Goal: Submit feedback/report problem: Provide input to the site owners about the experience or issues

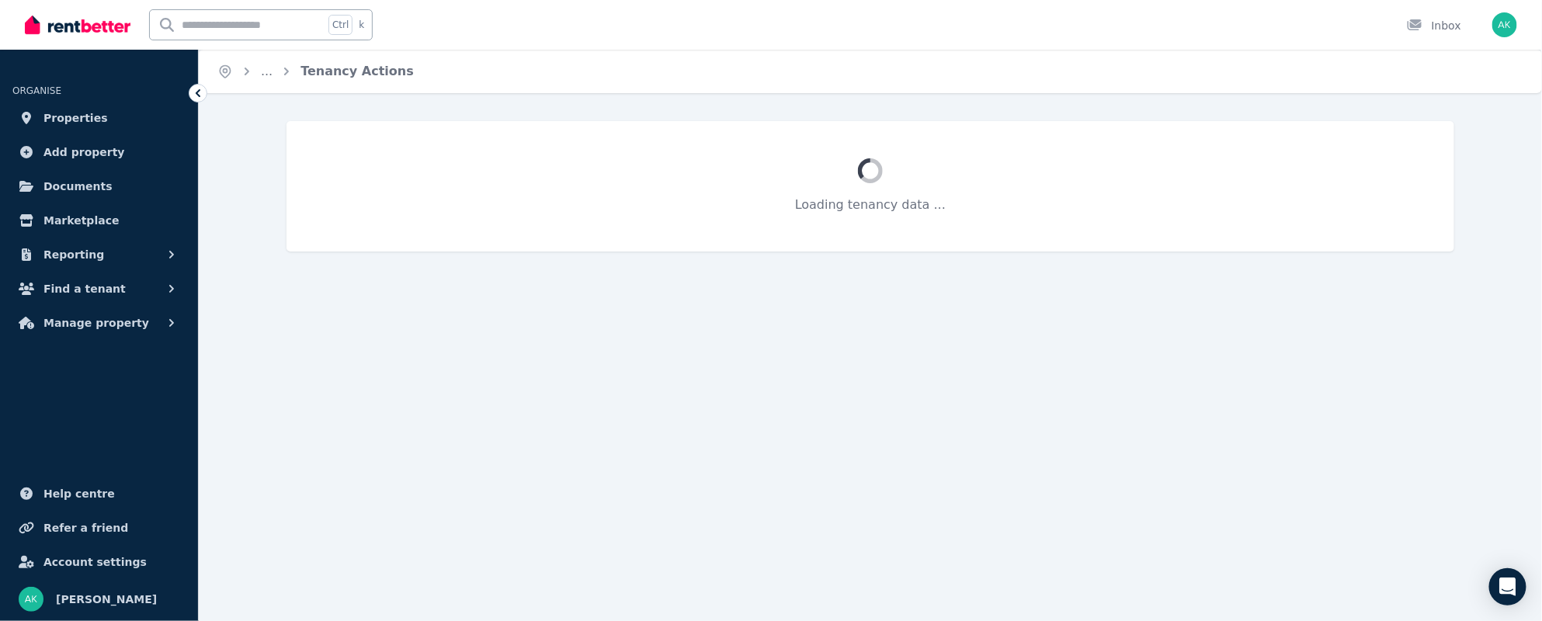
select select "**********"
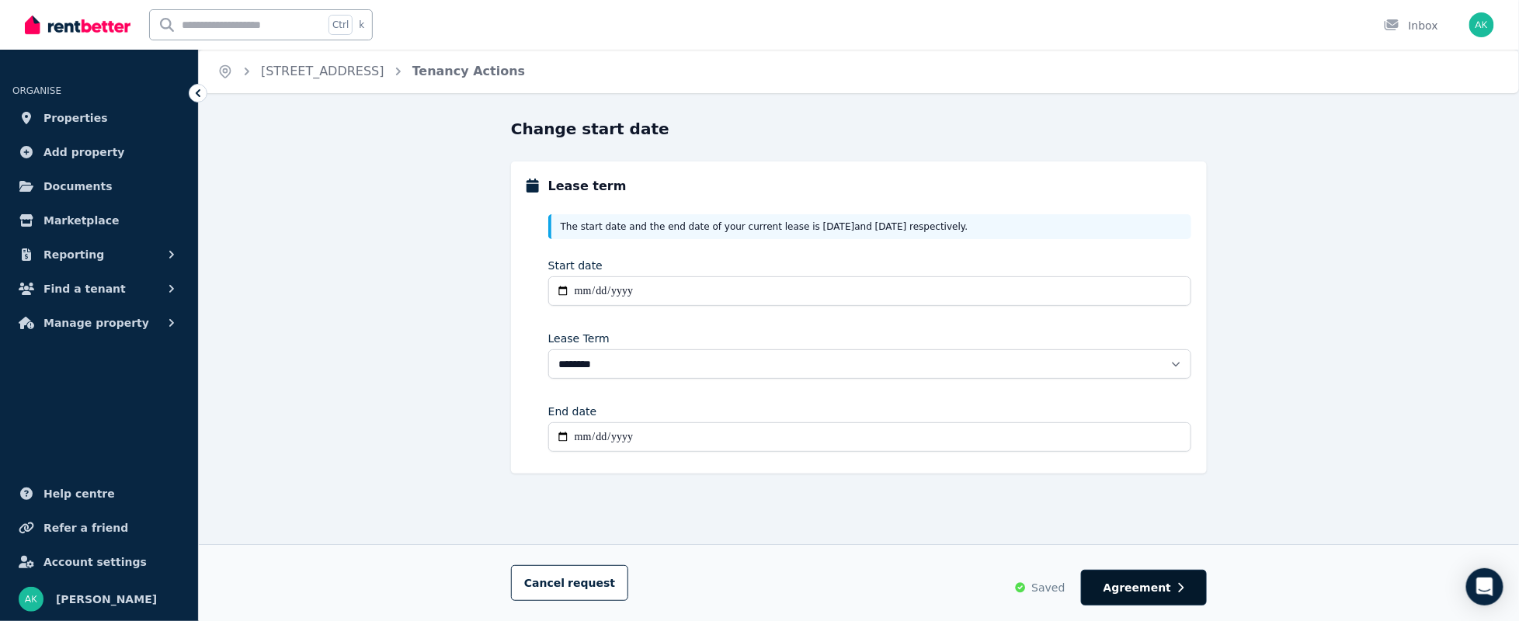
click at [1145, 582] on span "Agreement" at bounding box center [1137, 588] width 68 height 16
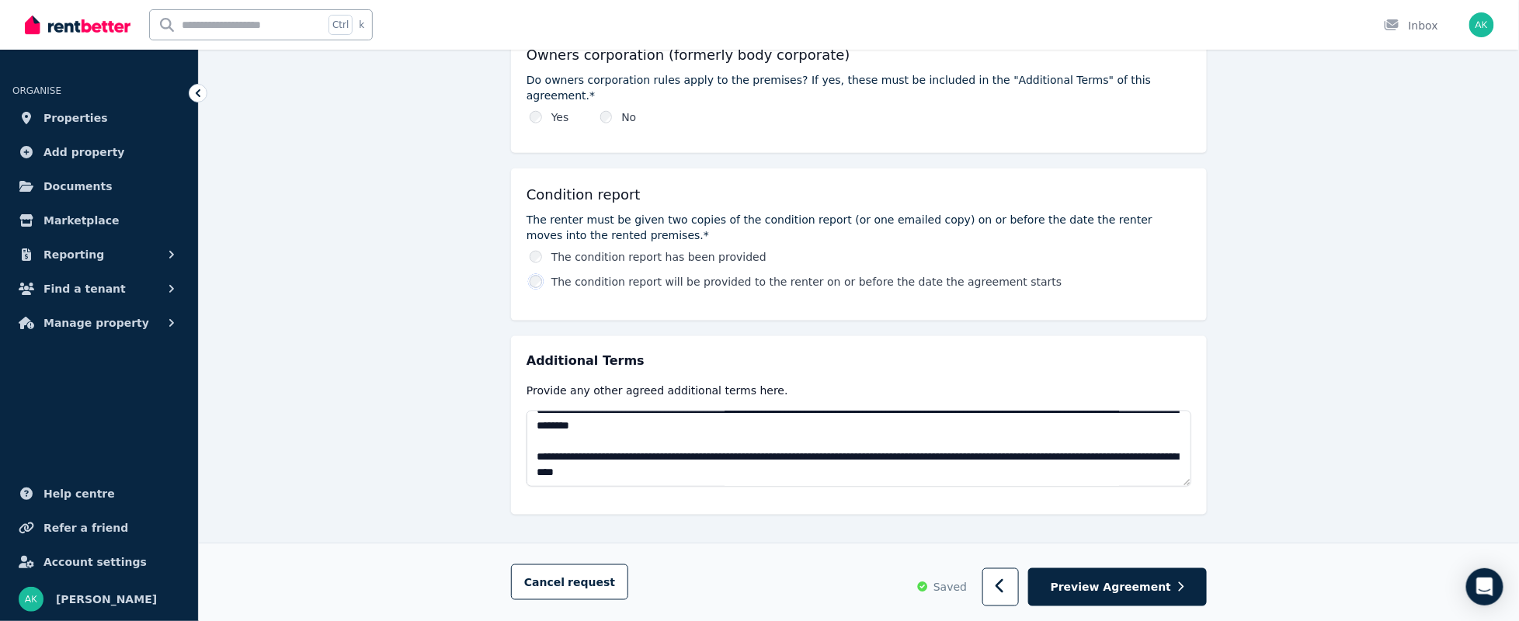
scroll to position [636, 0]
click at [1122, 581] on span "Preview Agreement" at bounding box center [1110, 587] width 120 height 16
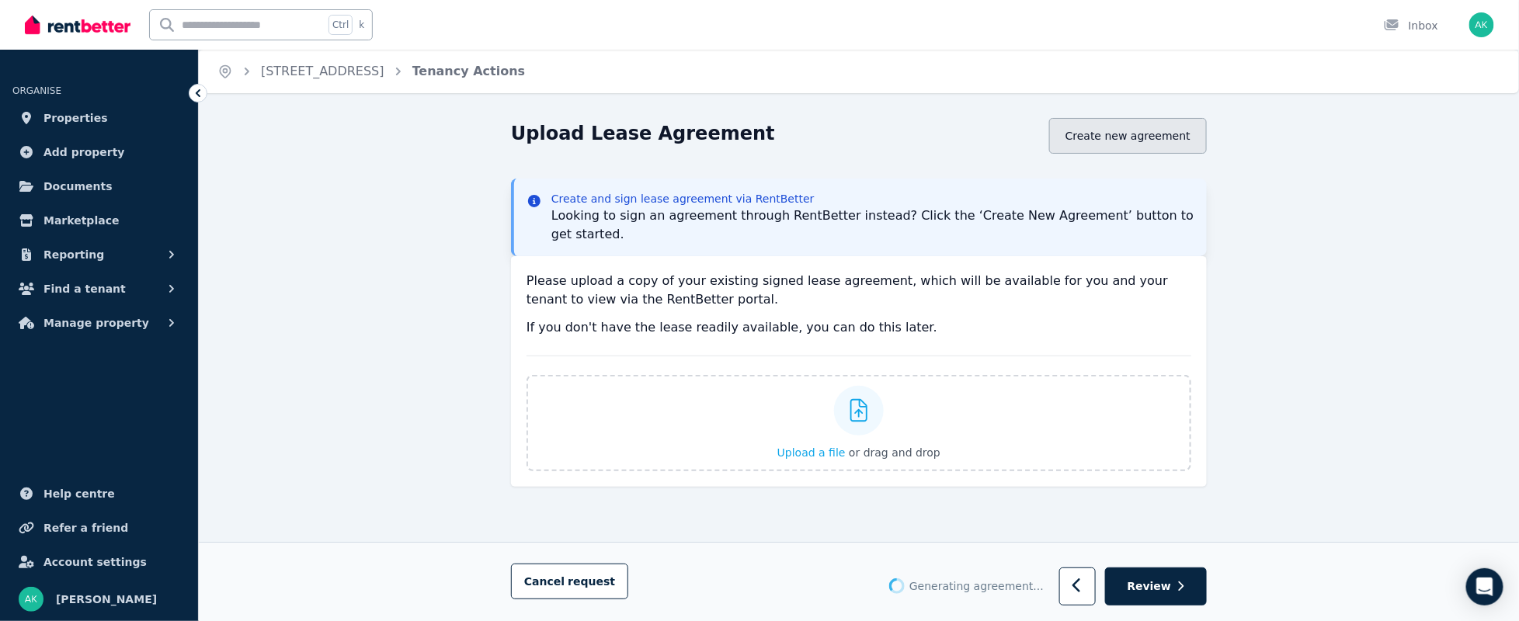
click at [1138, 139] on button "Create new agreement" at bounding box center [1128, 136] width 158 height 36
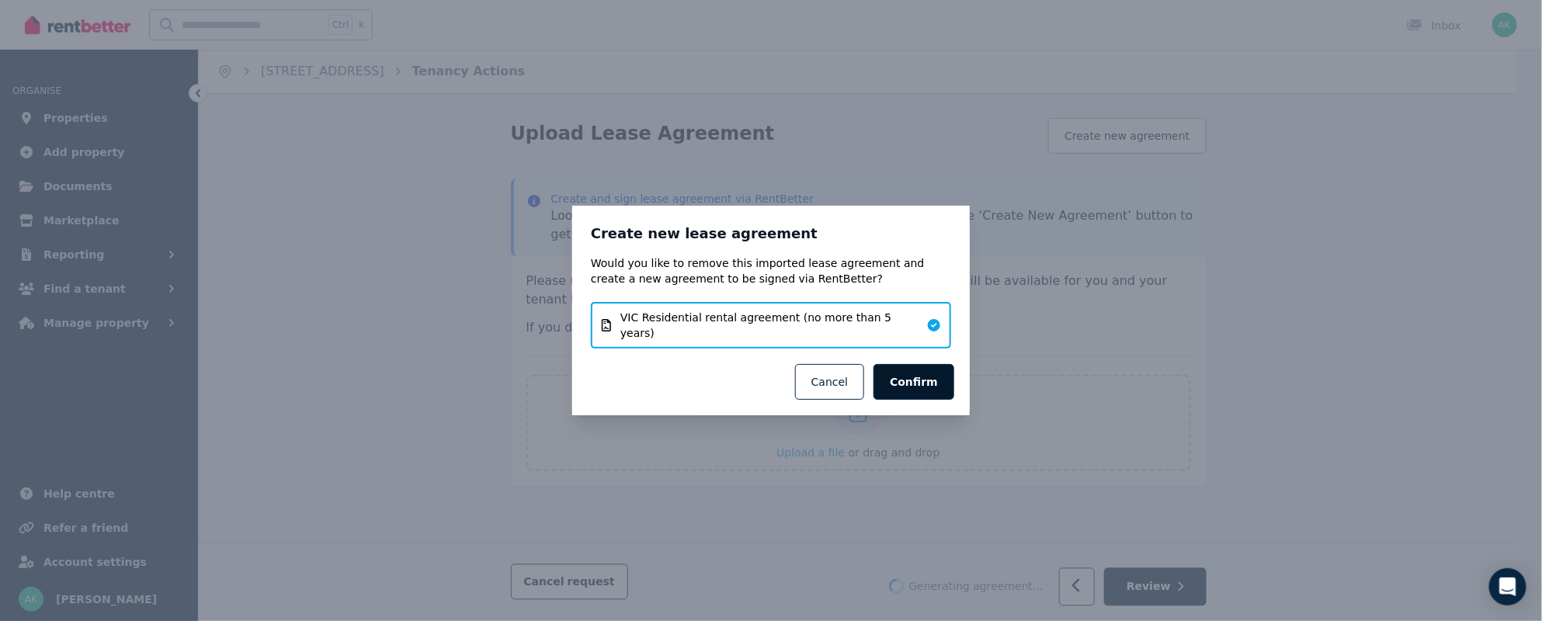
click at [927, 370] on button "Confirm" at bounding box center [913, 382] width 81 height 36
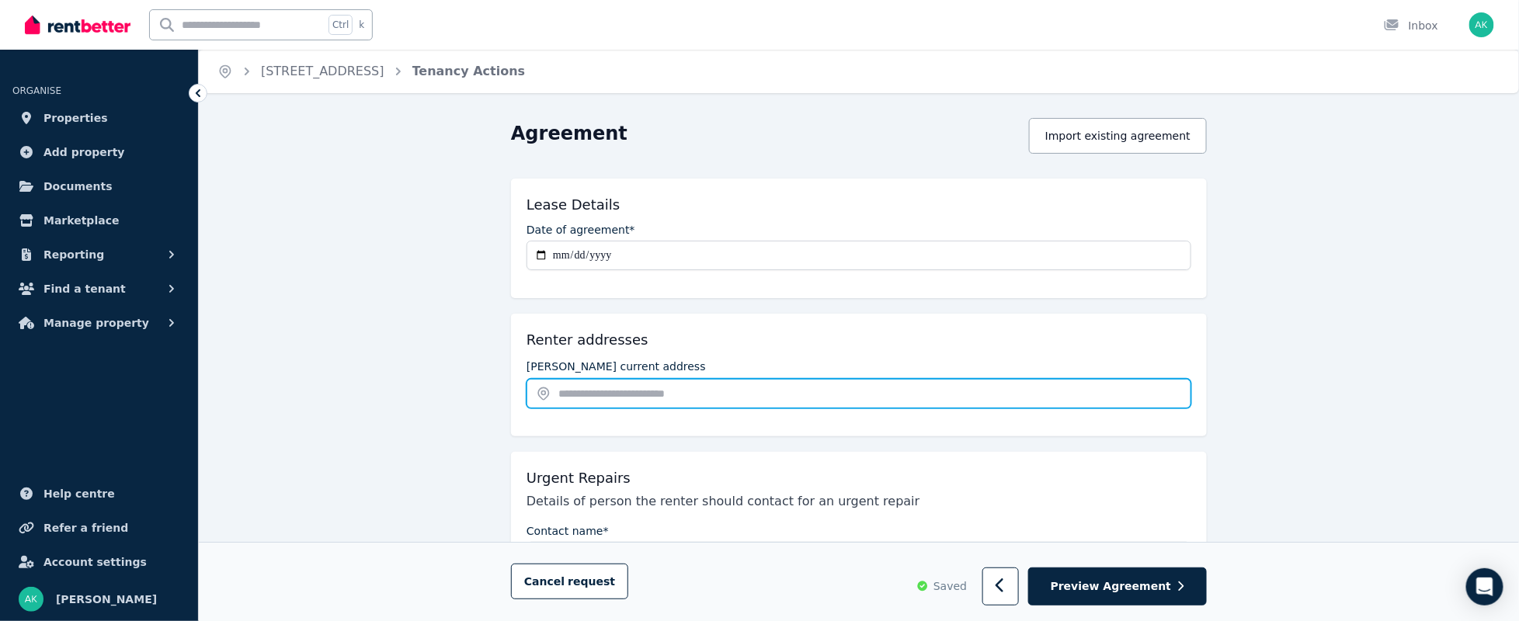
click at [641, 394] on input "text" at bounding box center [858, 394] width 665 height 30
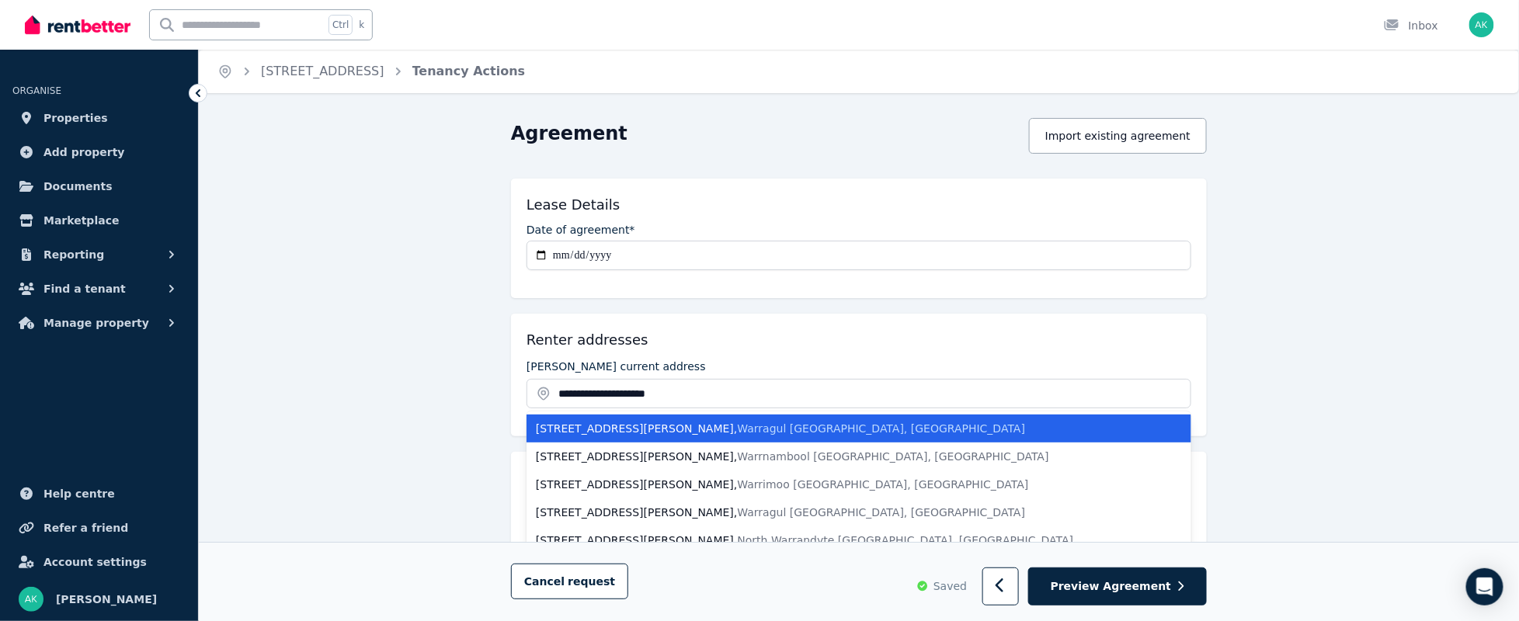
click at [738, 422] on span "Warragul [GEOGRAPHIC_DATA], [GEOGRAPHIC_DATA]" at bounding box center [882, 428] width 288 height 12
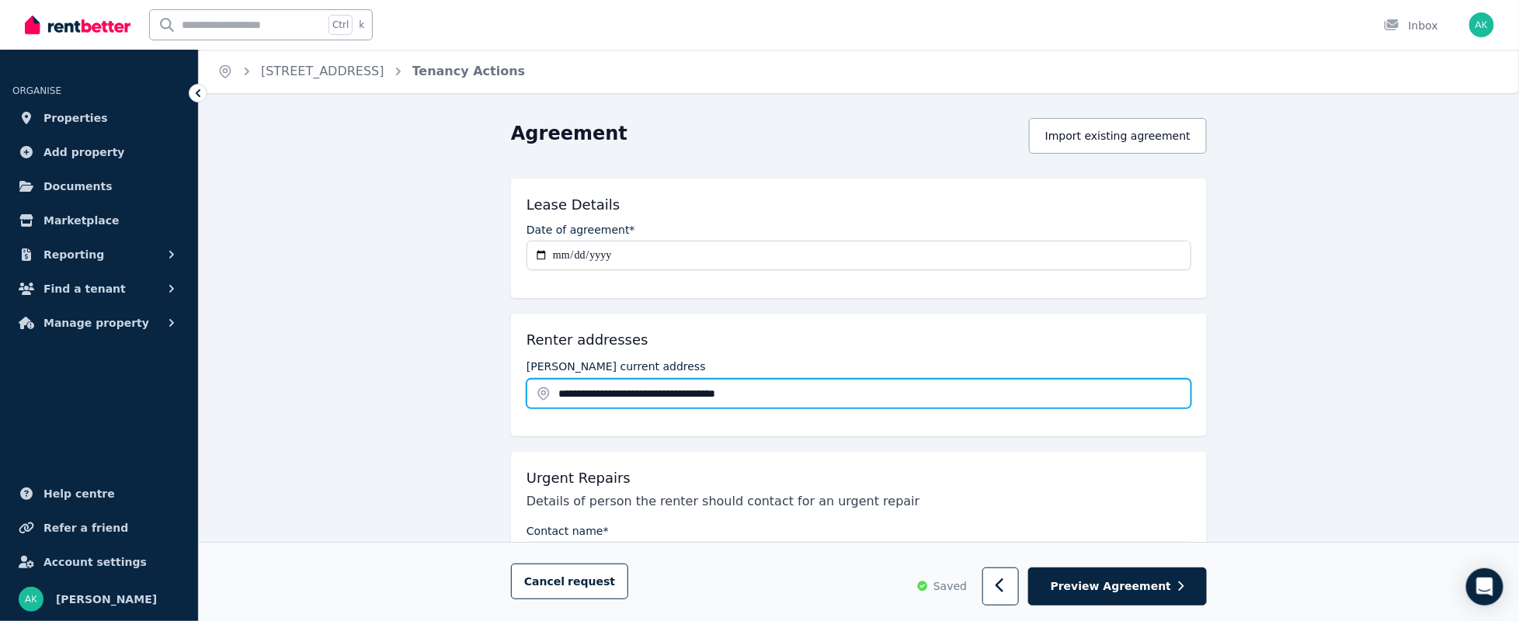
click at [588, 390] on input "**********" at bounding box center [858, 394] width 665 height 30
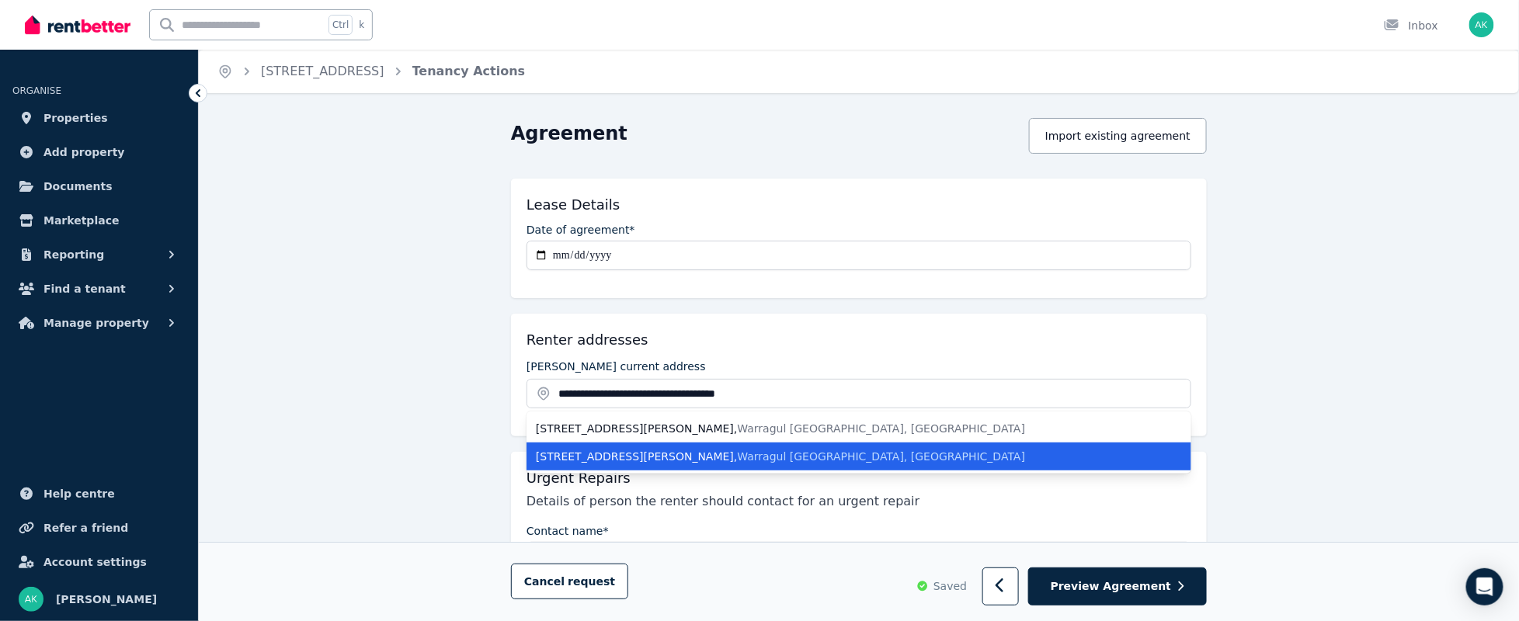
click at [842, 457] on div "[STREET_ADDRESS][PERSON_NAME]" at bounding box center [849, 457] width 627 height 16
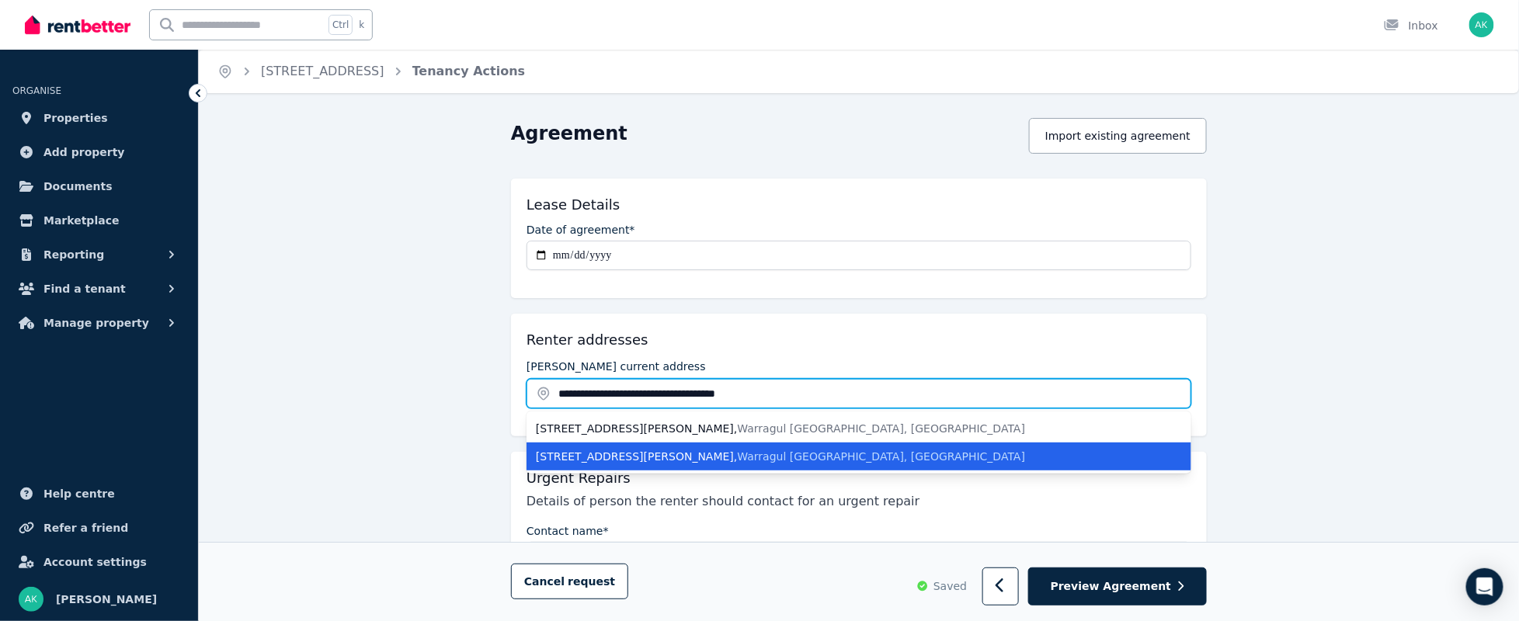
type input "**********"
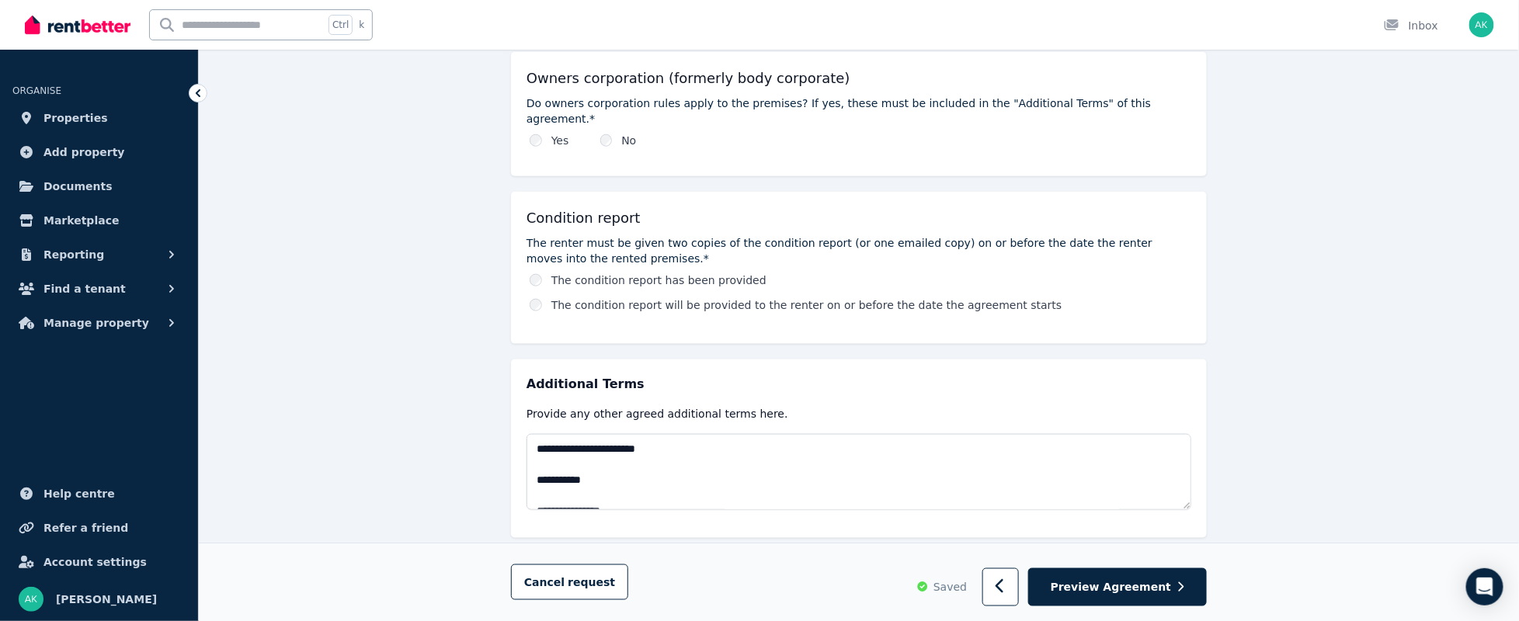
scroll to position [695, 0]
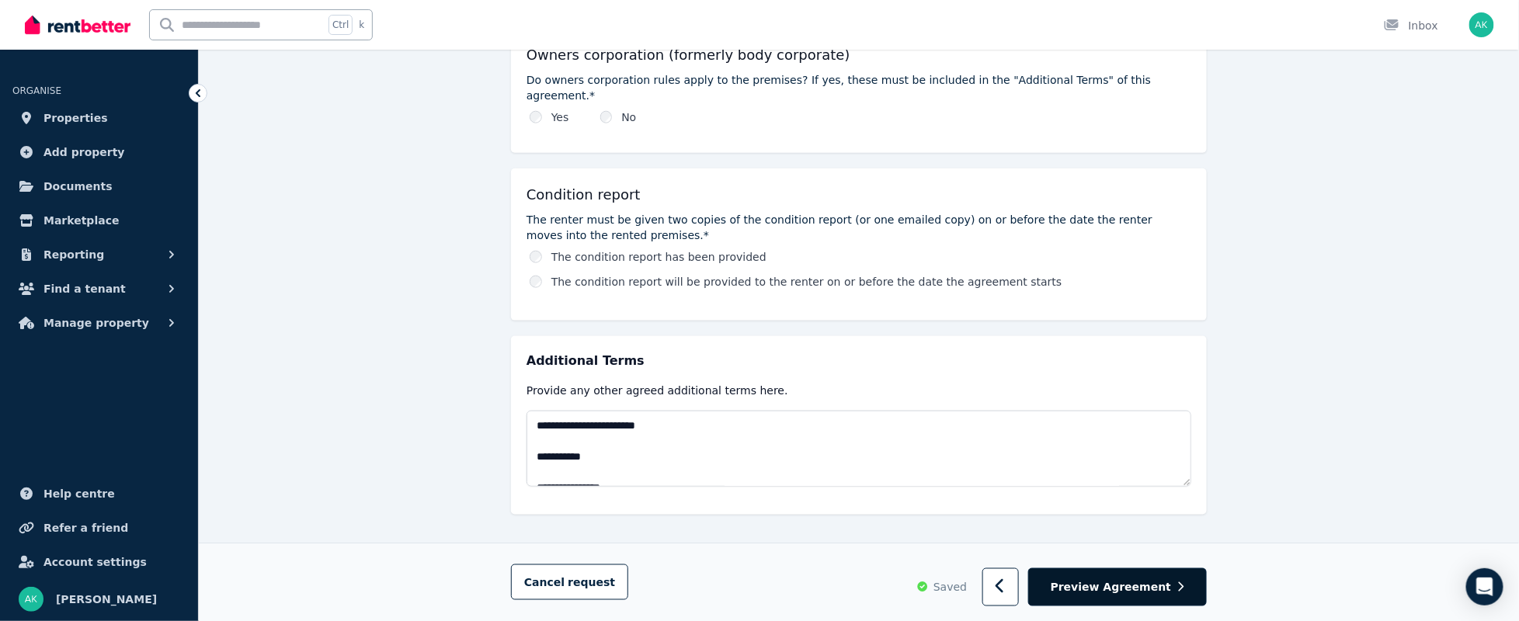
click at [1107, 588] on span "Preview Agreement" at bounding box center [1110, 587] width 120 height 16
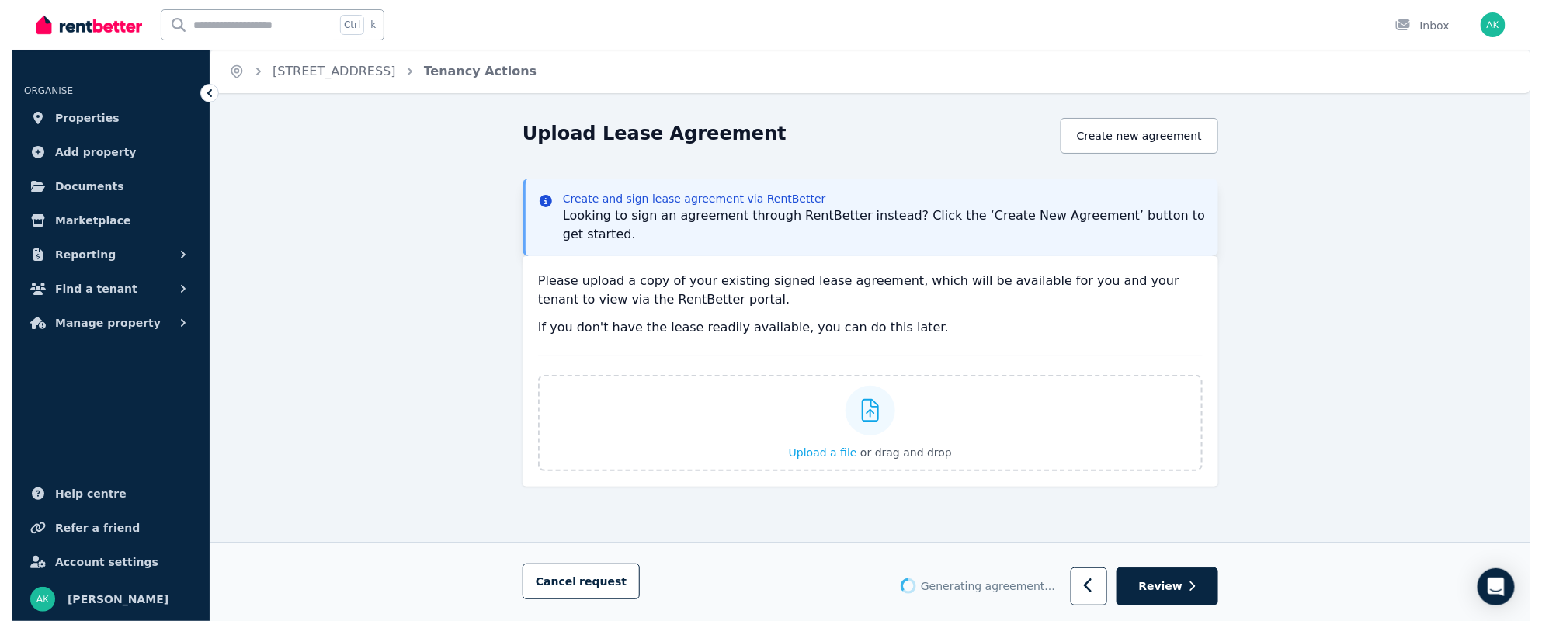
scroll to position [40, 0]
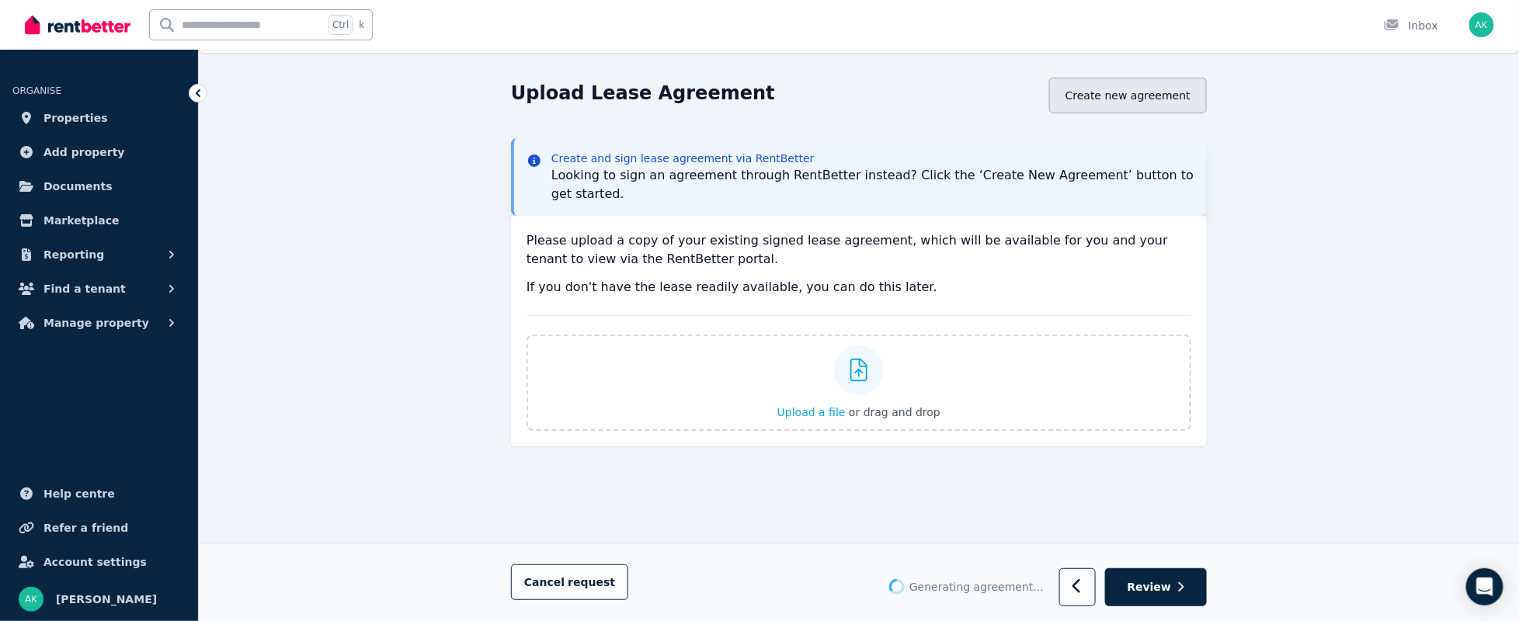
click at [1151, 92] on button "Create new agreement" at bounding box center [1128, 96] width 158 height 36
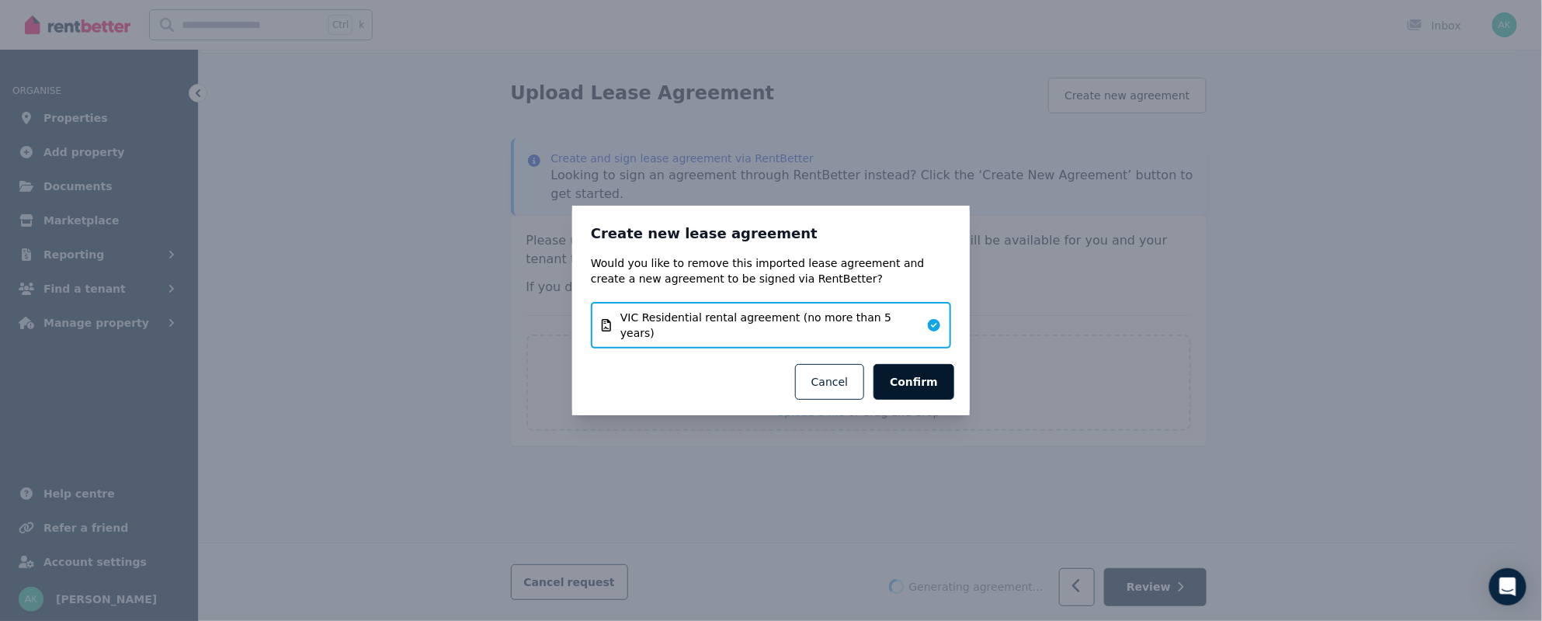
click at [913, 377] on button "Confirm" at bounding box center [913, 382] width 81 height 36
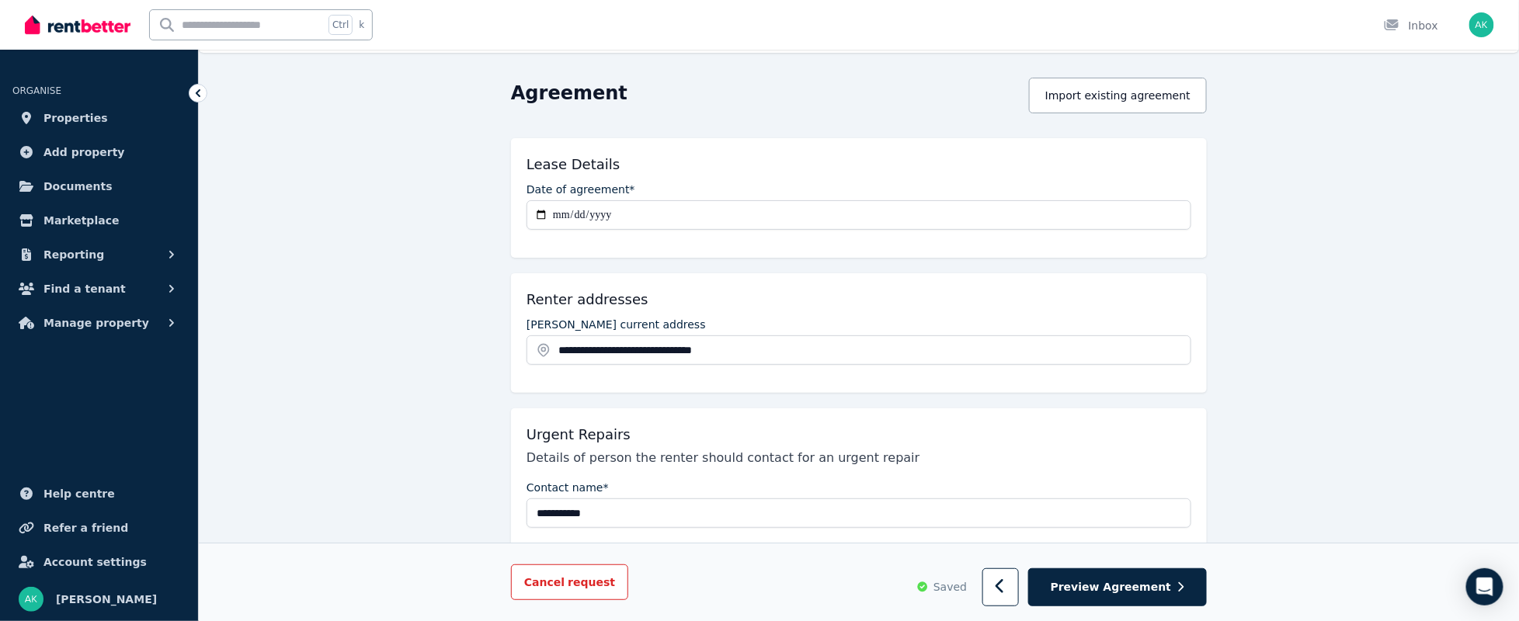
click at [579, 582] on span "request" at bounding box center [591, 583] width 47 height 16
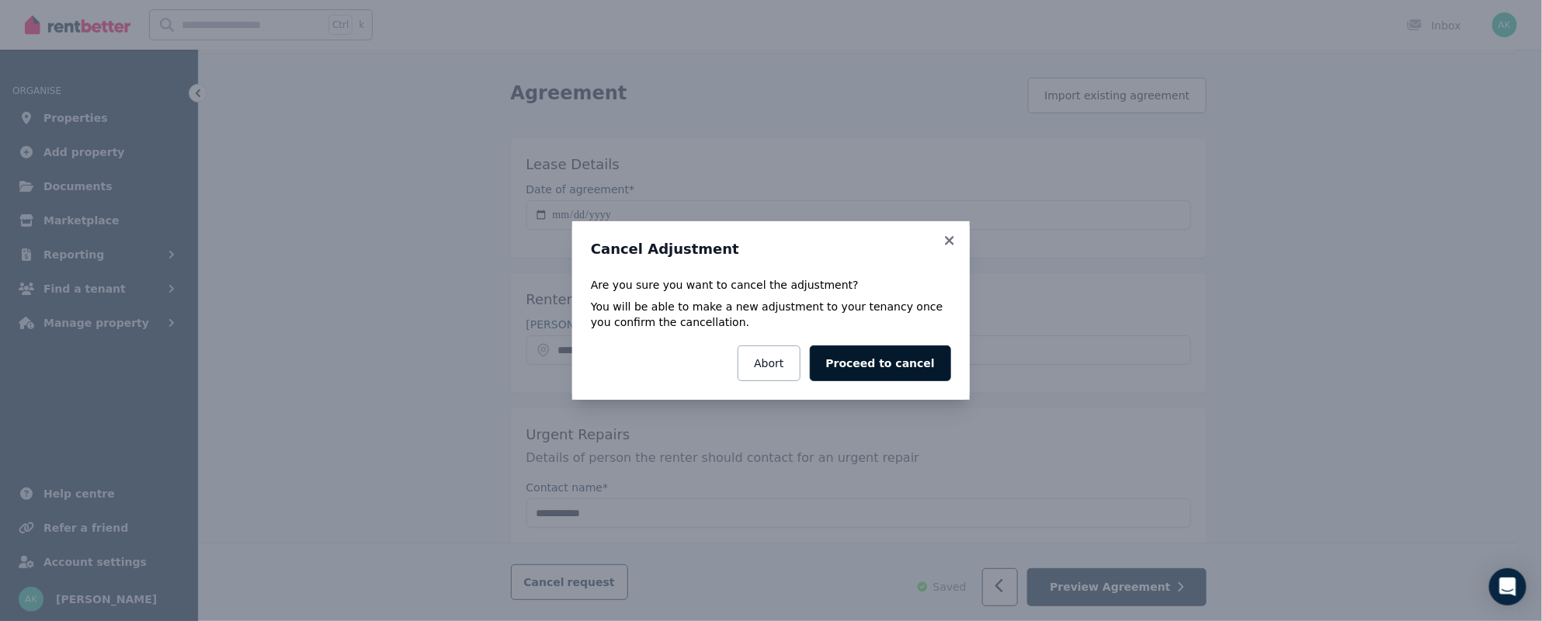
click at [920, 364] on button "Proceed to cancel" at bounding box center [880, 363] width 141 height 36
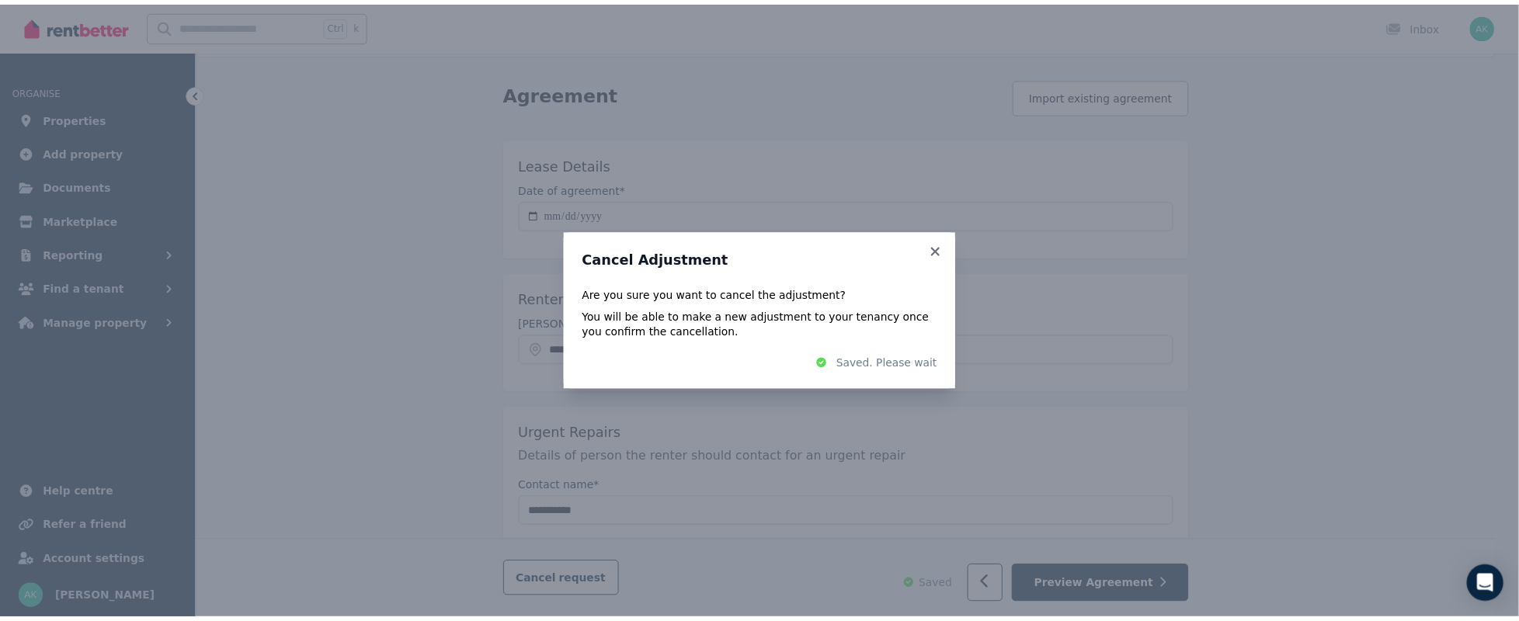
scroll to position [0, 0]
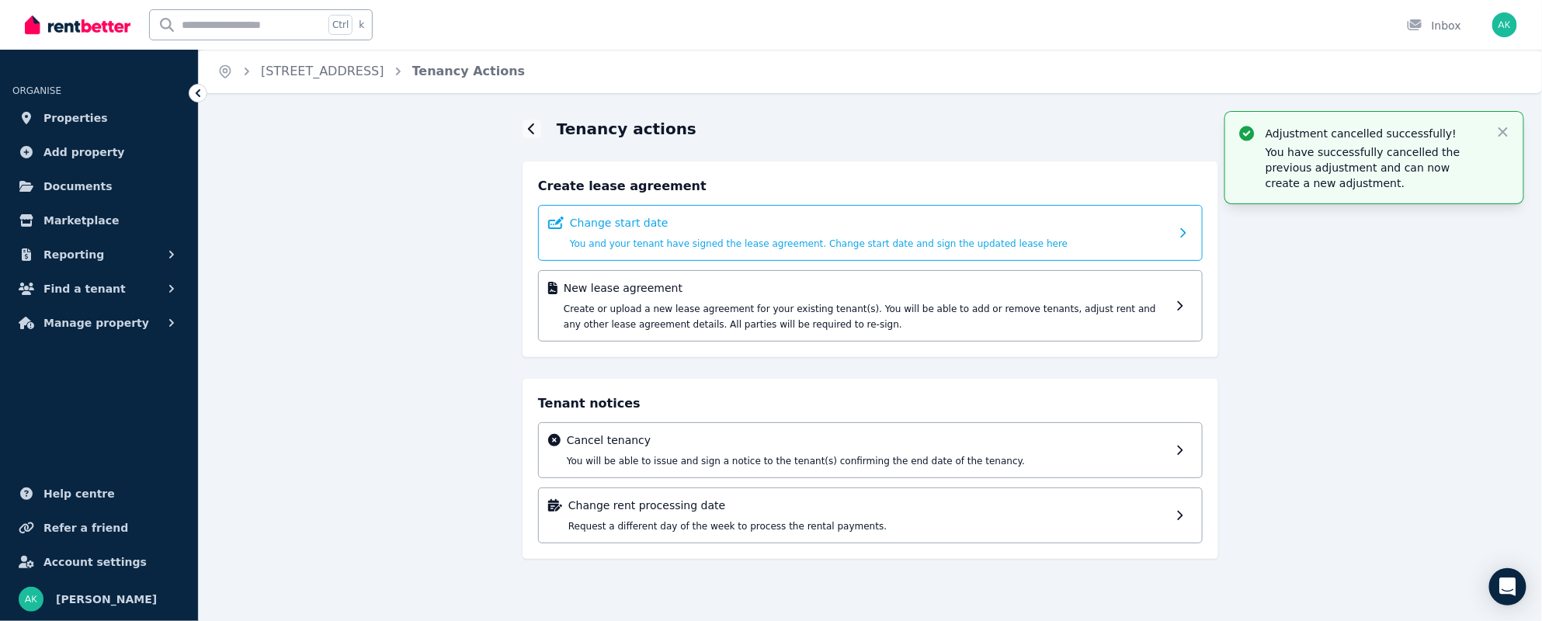
click at [935, 227] on p "Change start date" at bounding box center [870, 223] width 600 height 16
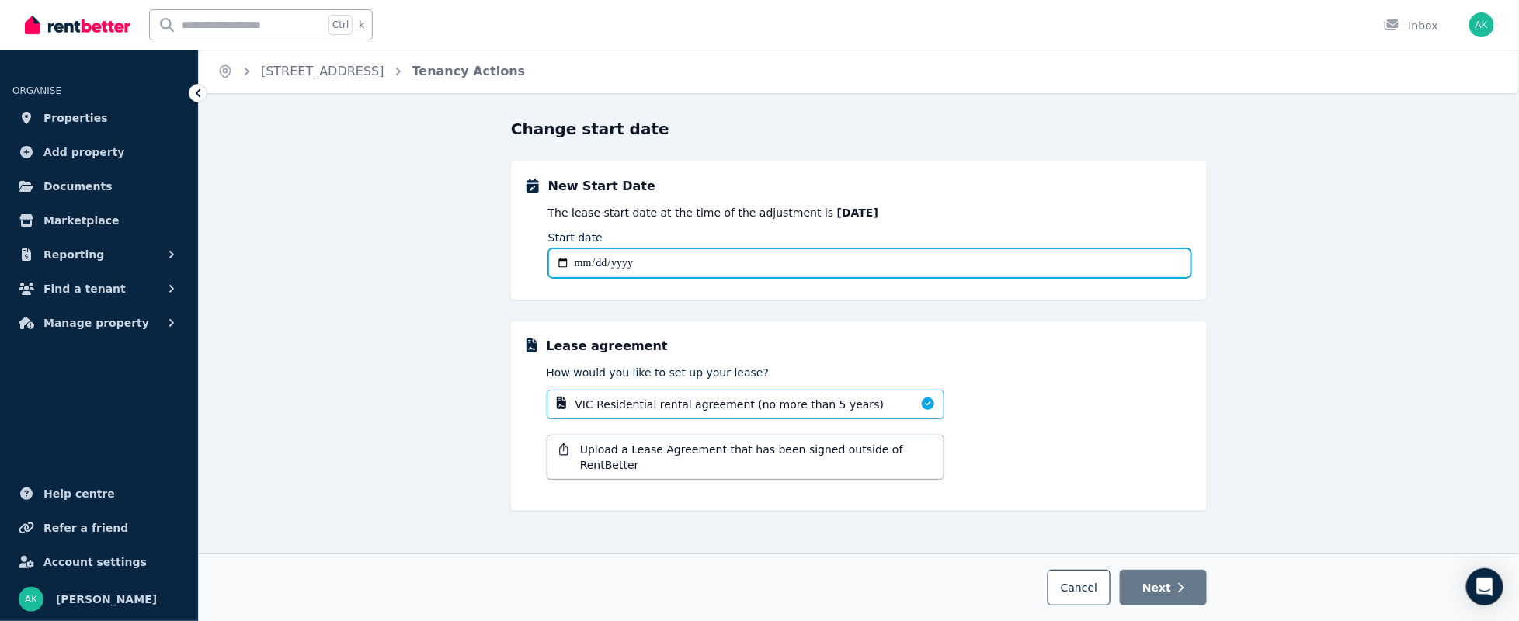
click at [575, 259] on input "Start date" at bounding box center [869, 263] width 643 height 30
type input "**********"
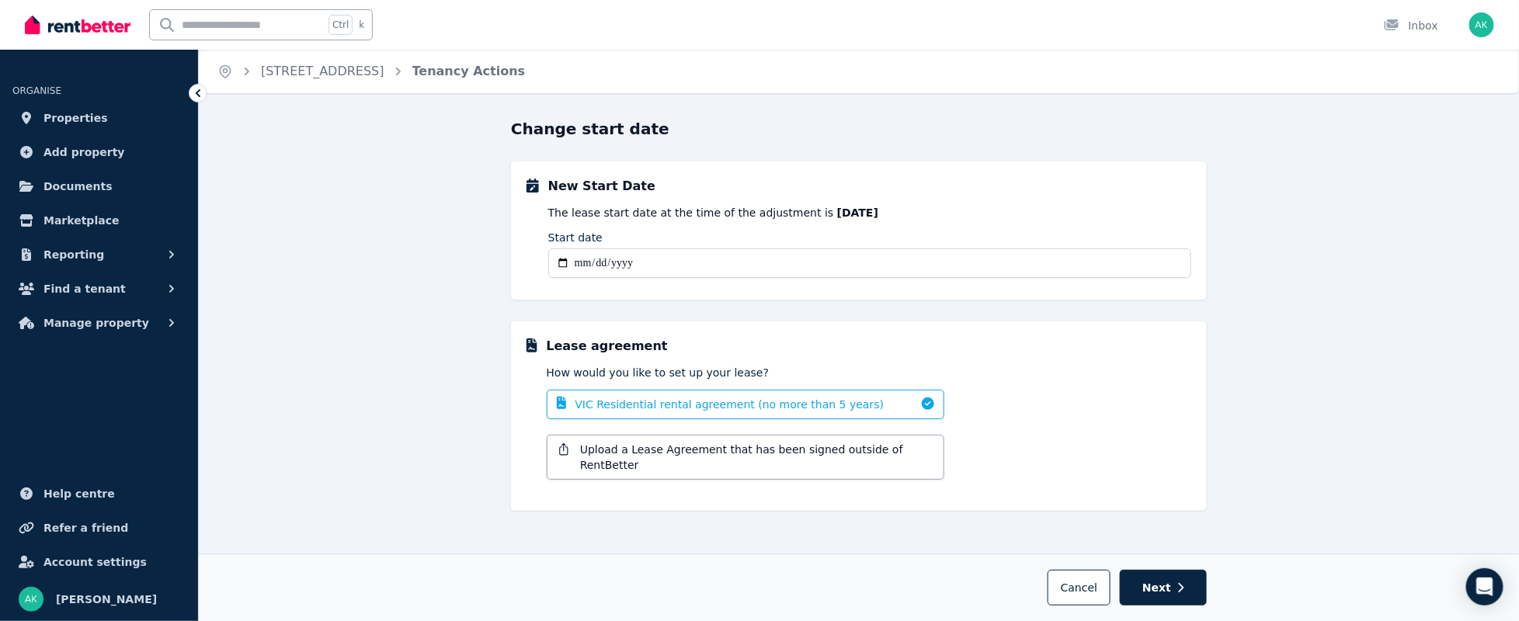
click at [789, 398] on span "VIC Residential rental agreement (no more than 5 years)" at bounding box center [729, 405] width 309 height 16
click at [1179, 587] on icon "button" at bounding box center [1180, 587] width 7 height 11
select select "**********"
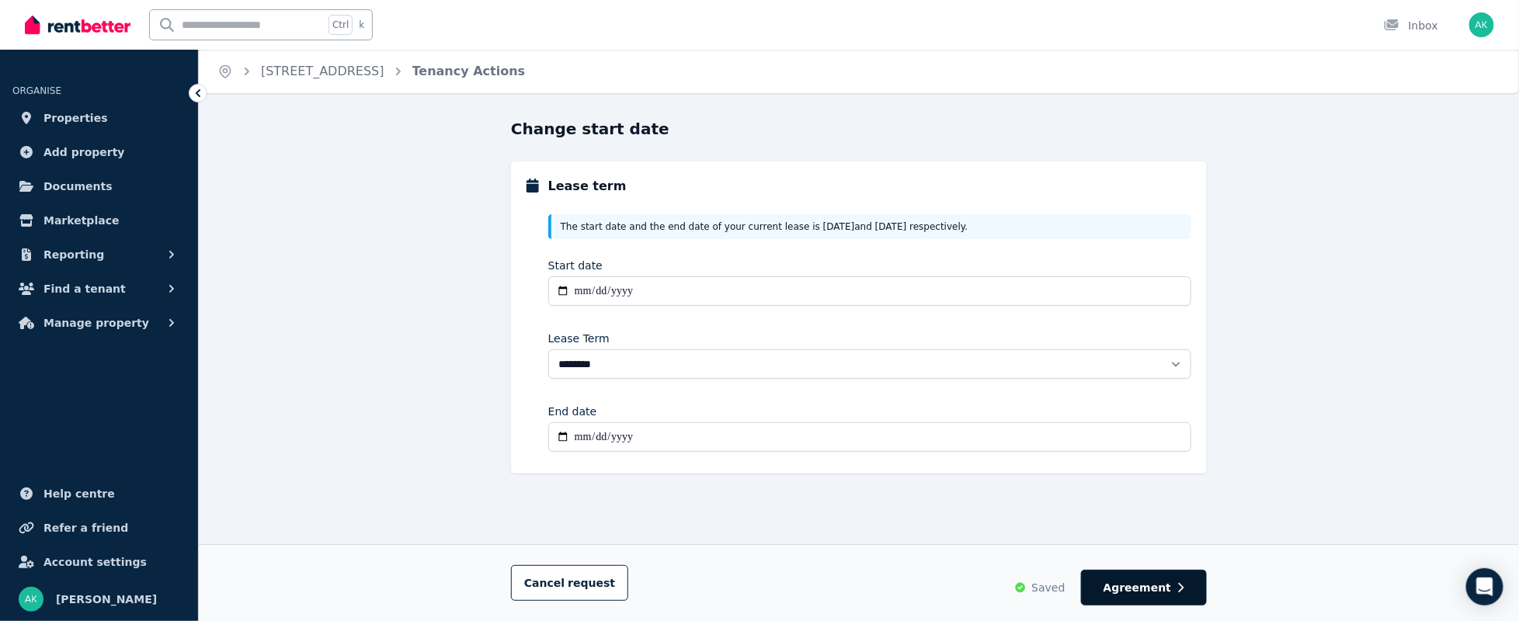
click at [1159, 580] on span "Agreement" at bounding box center [1137, 588] width 68 height 16
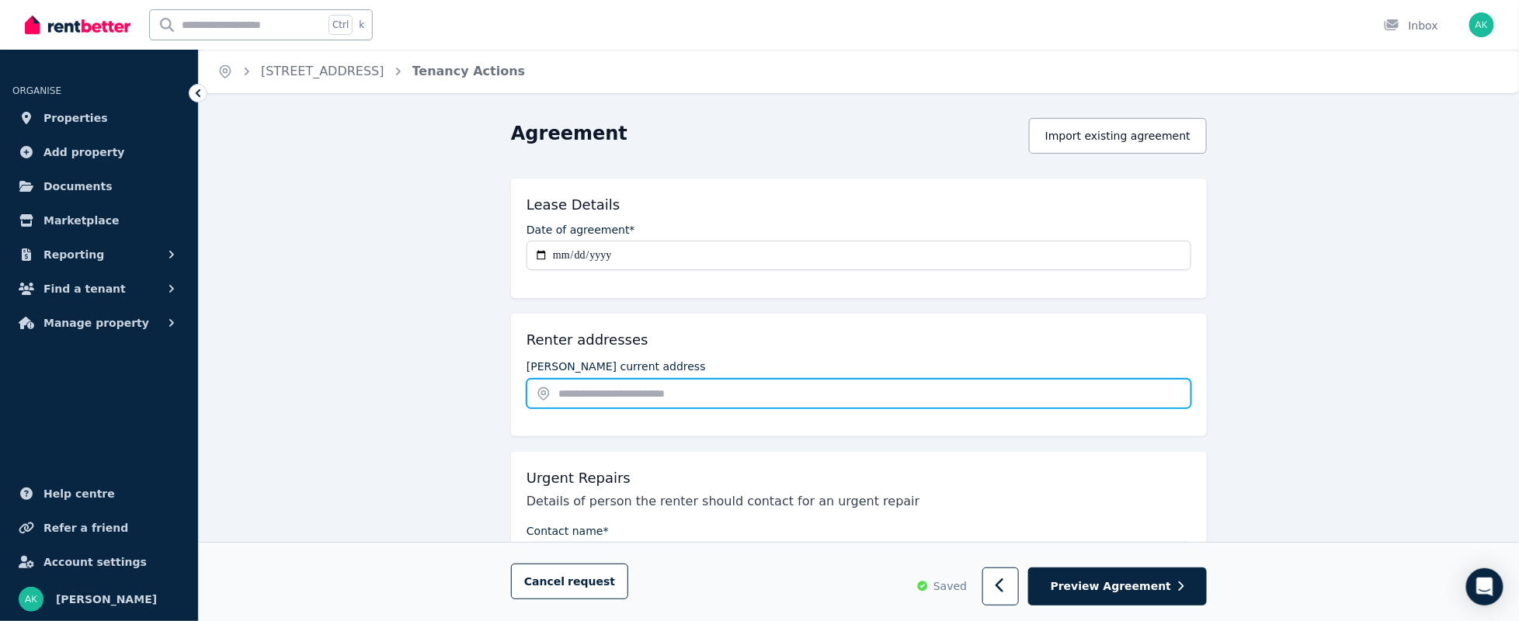
click at [654, 400] on input "text" at bounding box center [858, 394] width 665 height 30
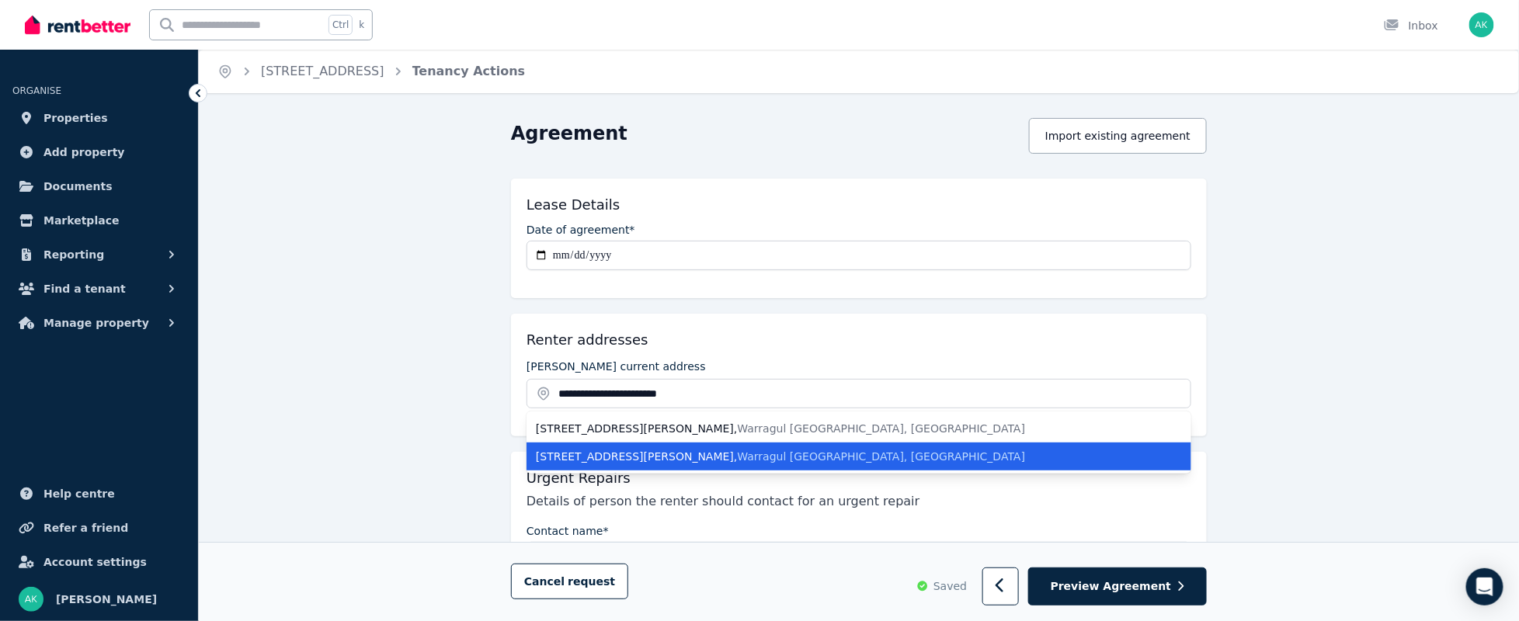
click at [738, 457] on span "Warragul [GEOGRAPHIC_DATA], [GEOGRAPHIC_DATA]" at bounding box center [882, 456] width 288 height 12
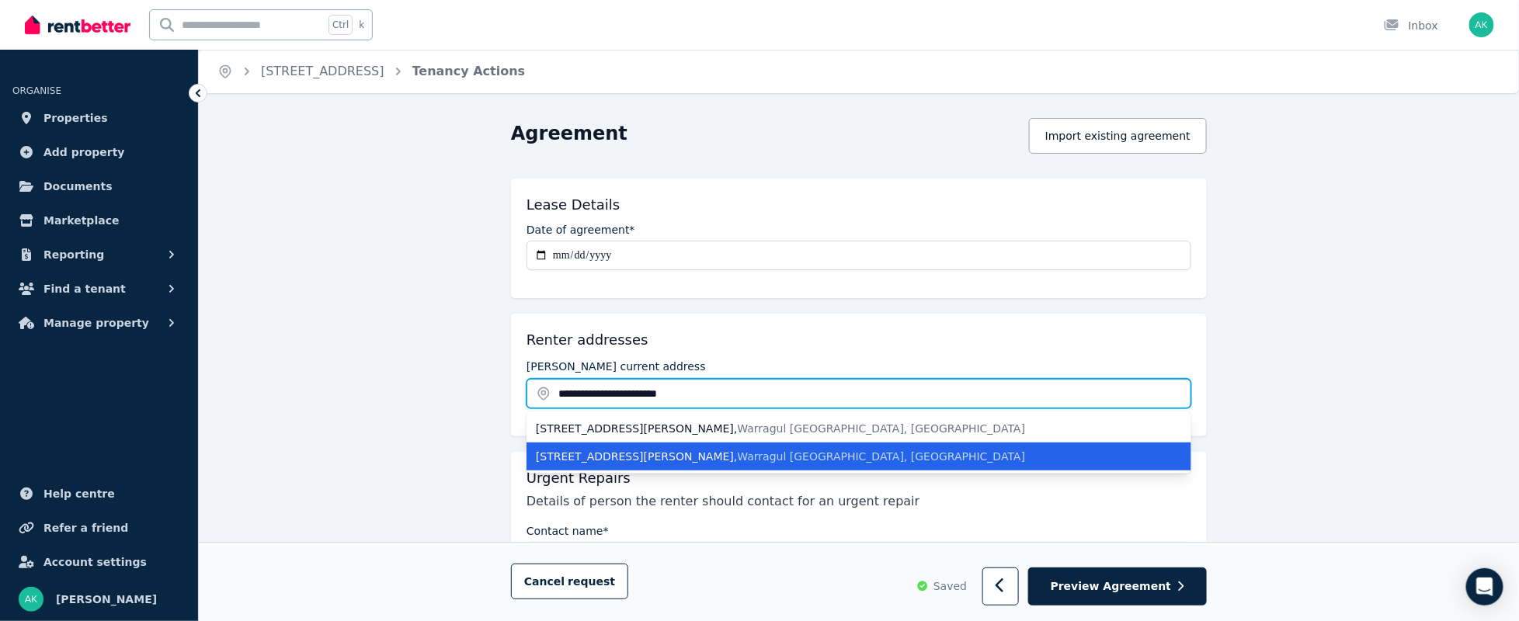
type input "**********"
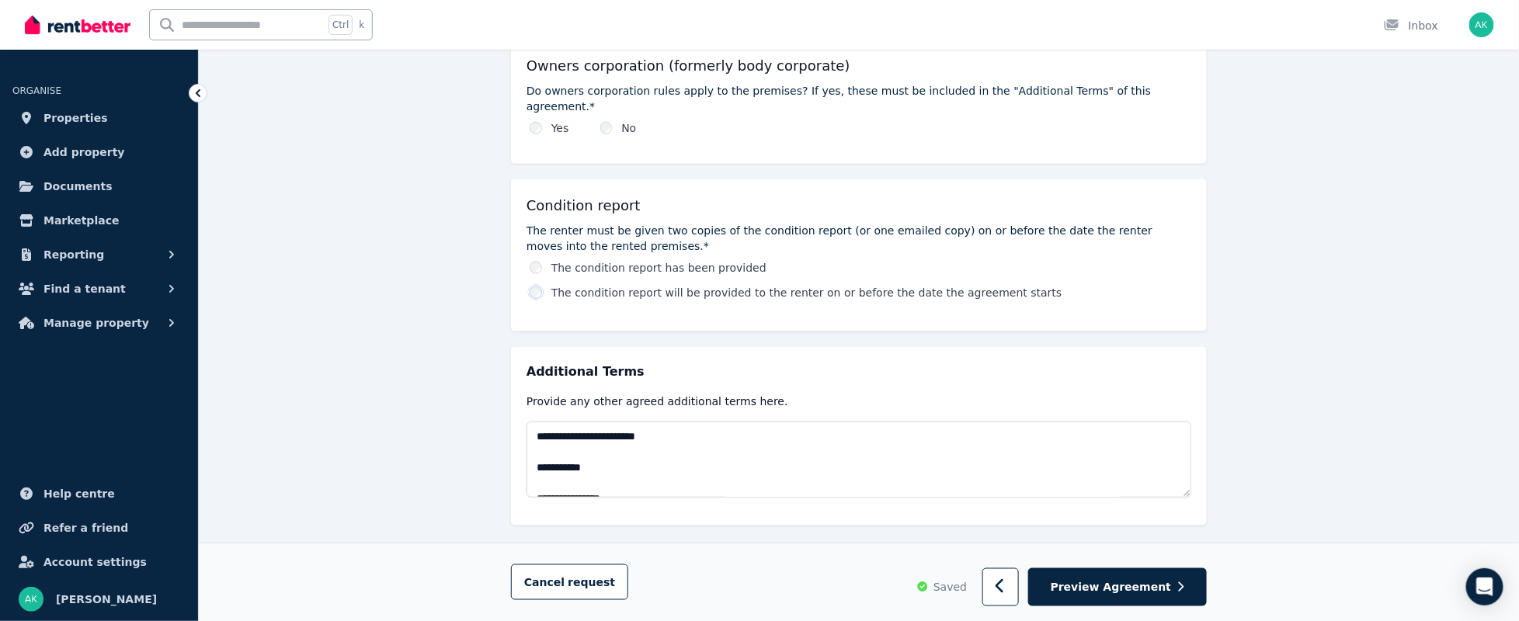
scroll to position [695, 0]
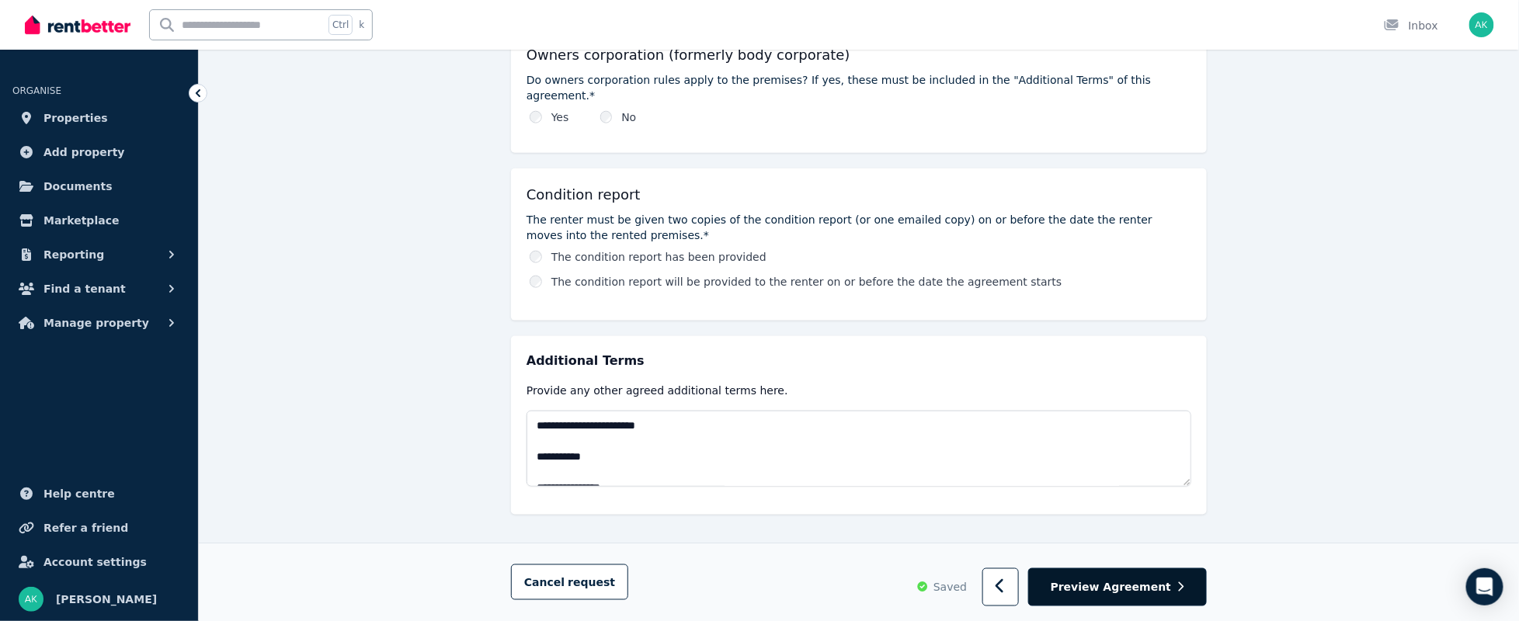
click at [1133, 585] on span "Preview Agreement" at bounding box center [1110, 587] width 120 height 16
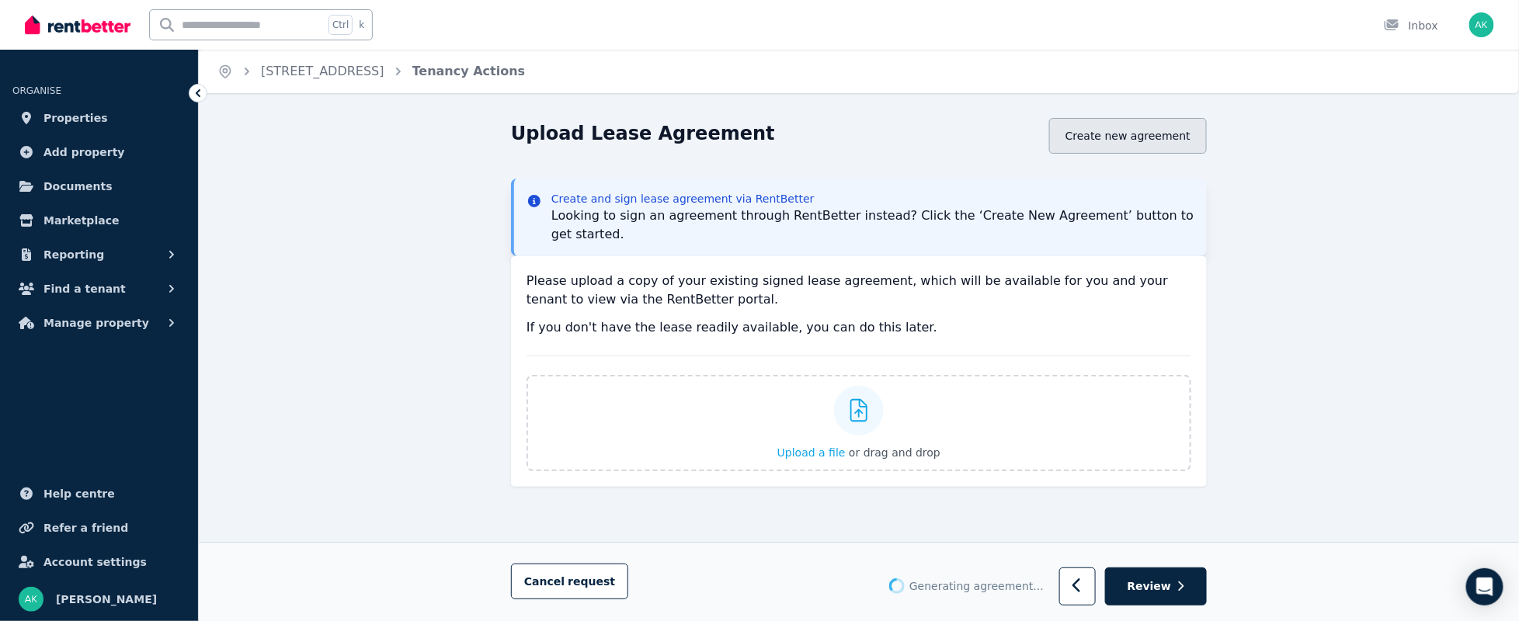
click at [1135, 136] on button "Create new agreement" at bounding box center [1128, 136] width 158 height 36
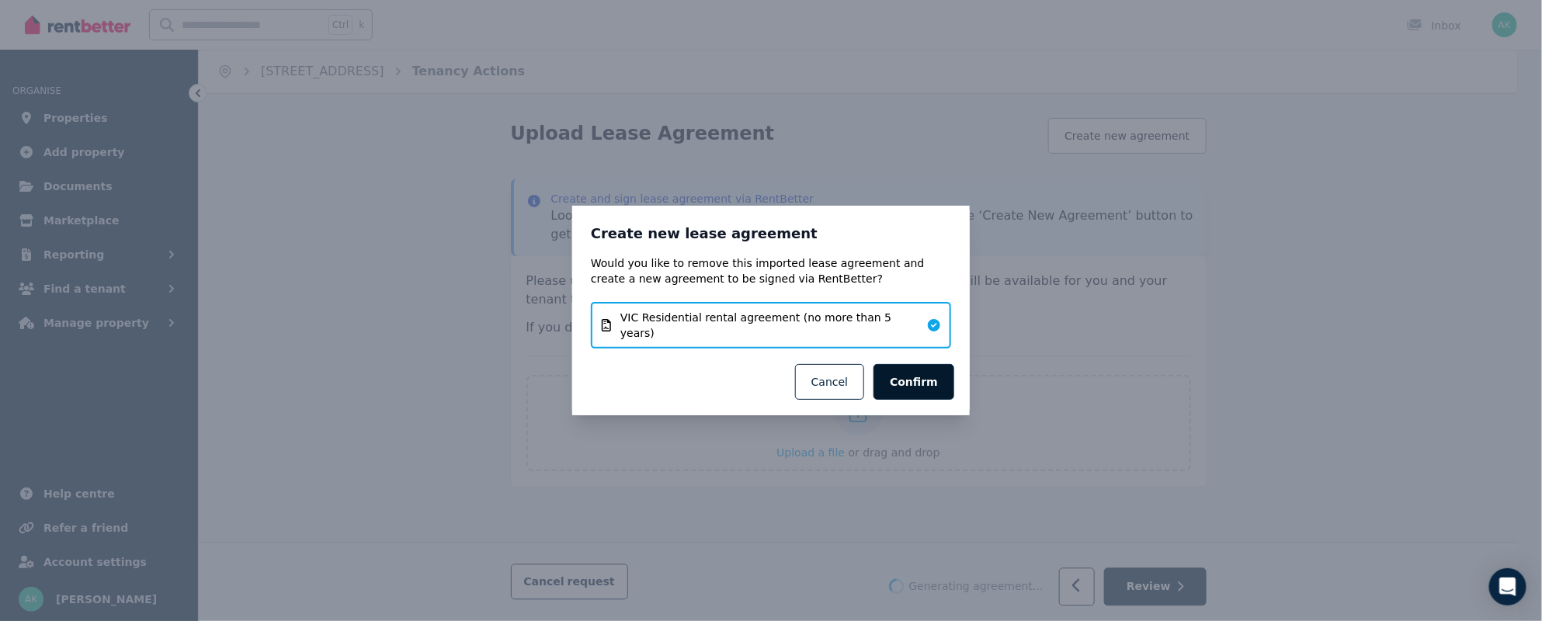
click at [917, 370] on button "Confirm" at bounding box center [913, 382] width 81 height 36
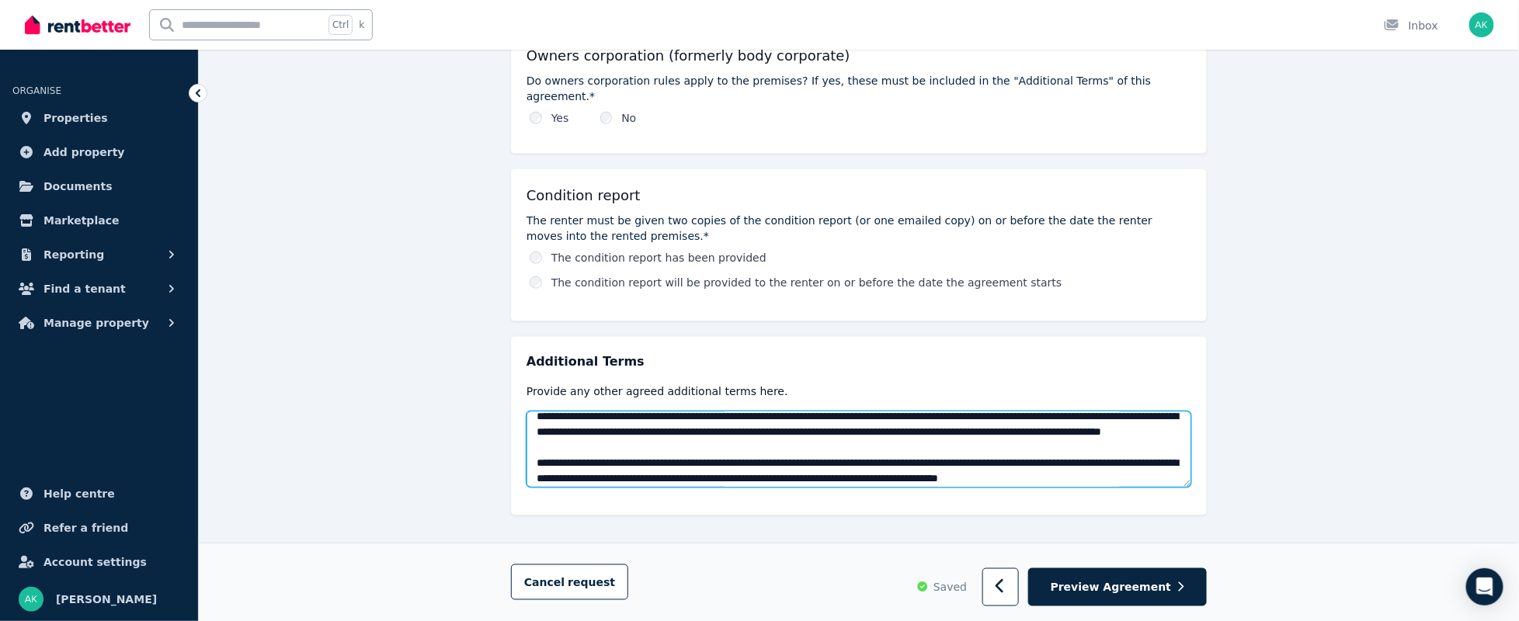
scroll to position [636, 0]
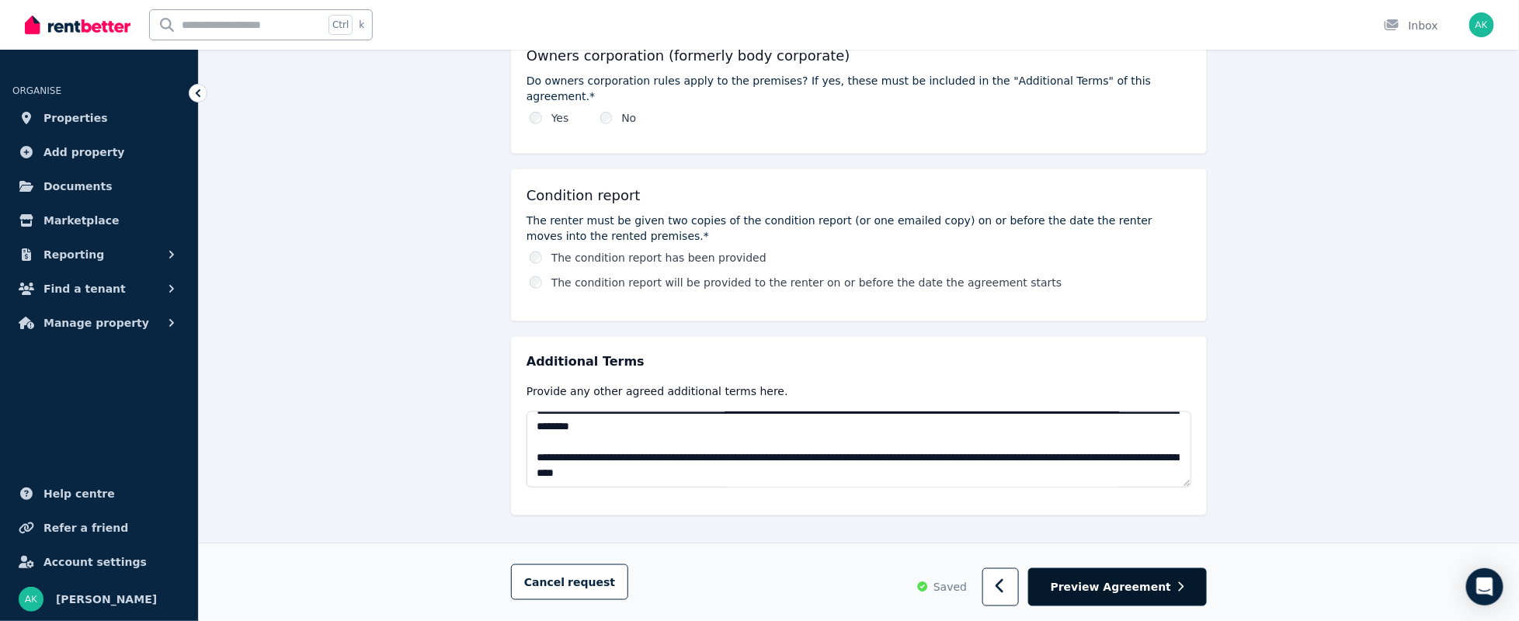
click at [1105, 574] on button "Preview Agreement" at bounding box center [1117, 587] width 179 height 38
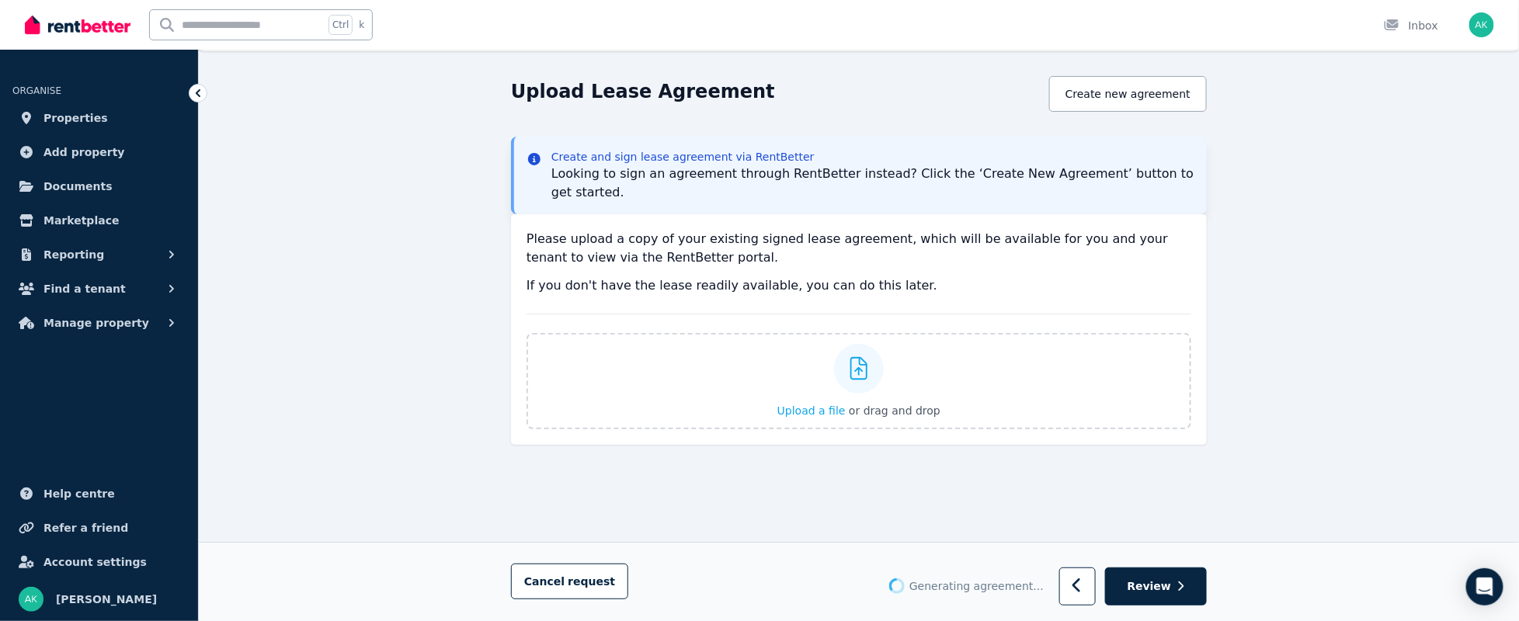
scroll to position [0, 0]
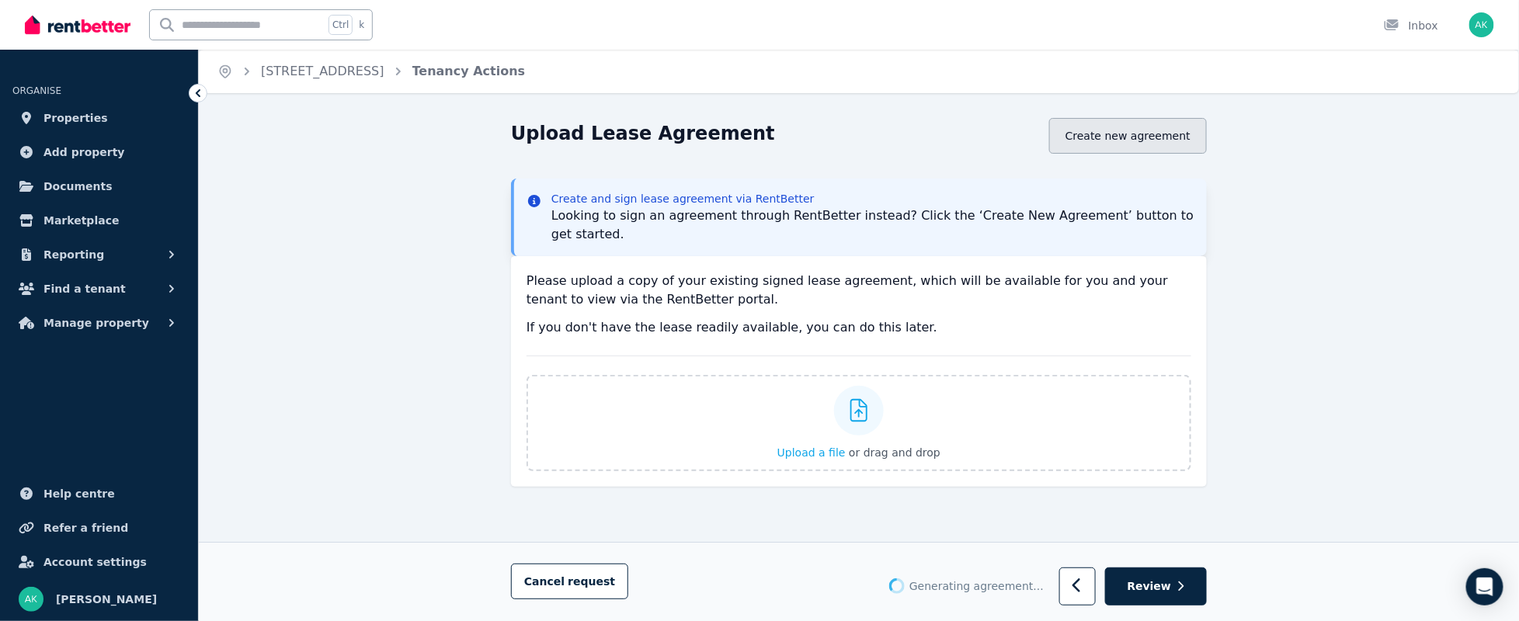
click at [1149, 132] on button "Create new agreement" at bounding box center [1128, 136] width 158 height 36
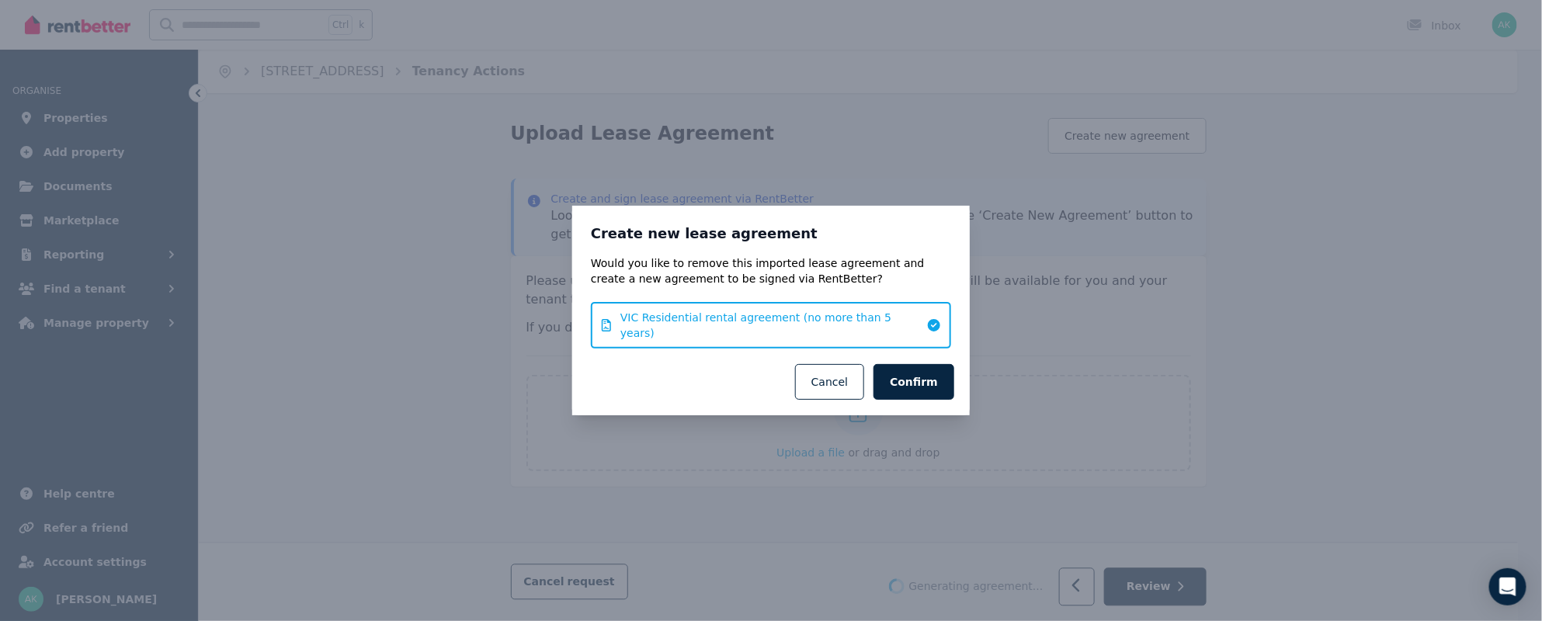
click at [850, 325] on span "VIC Residential rental agreement (no more than 5 years)" at bounding box center [769, 325] width 298 height 31
click at [932, 372] on button "Confirm" at bounding box center [913, 382] width 81 height 36
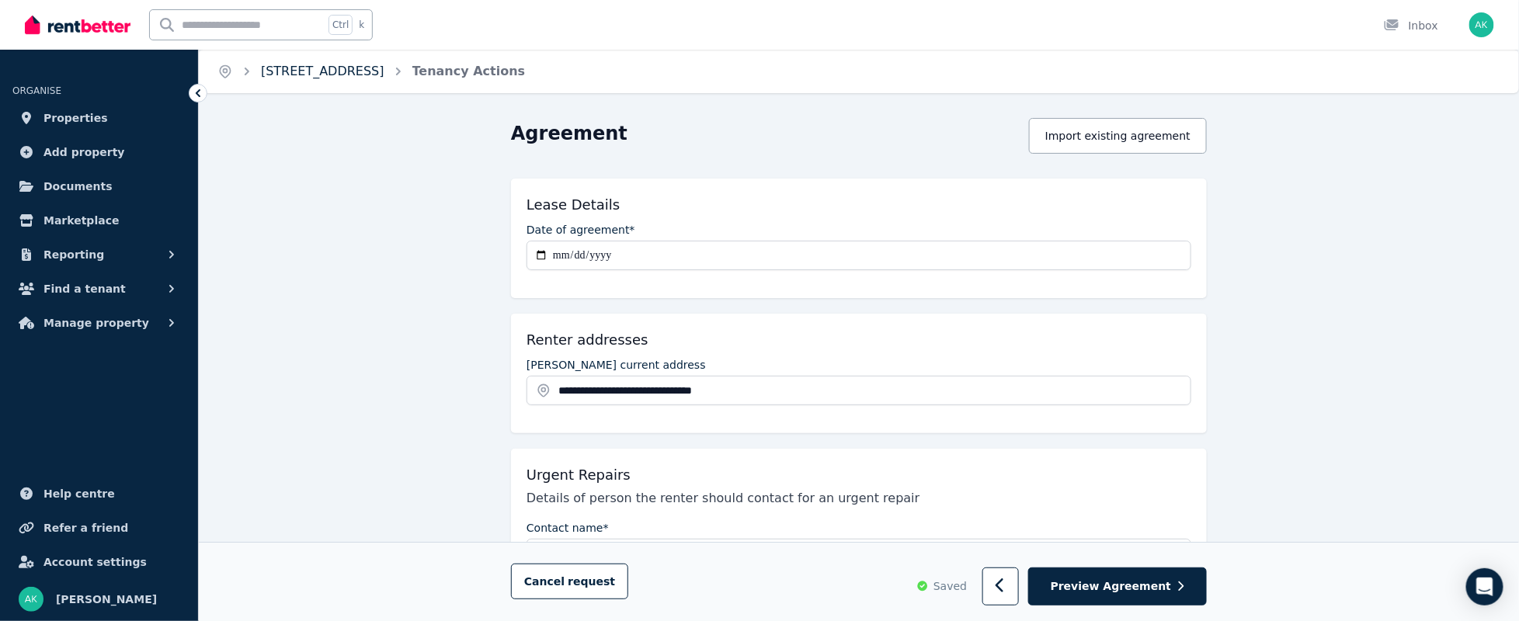
click at [315, 68] on link "[STREET_ADDRESS]" at bounding box center [322, 71] width 123 height 15
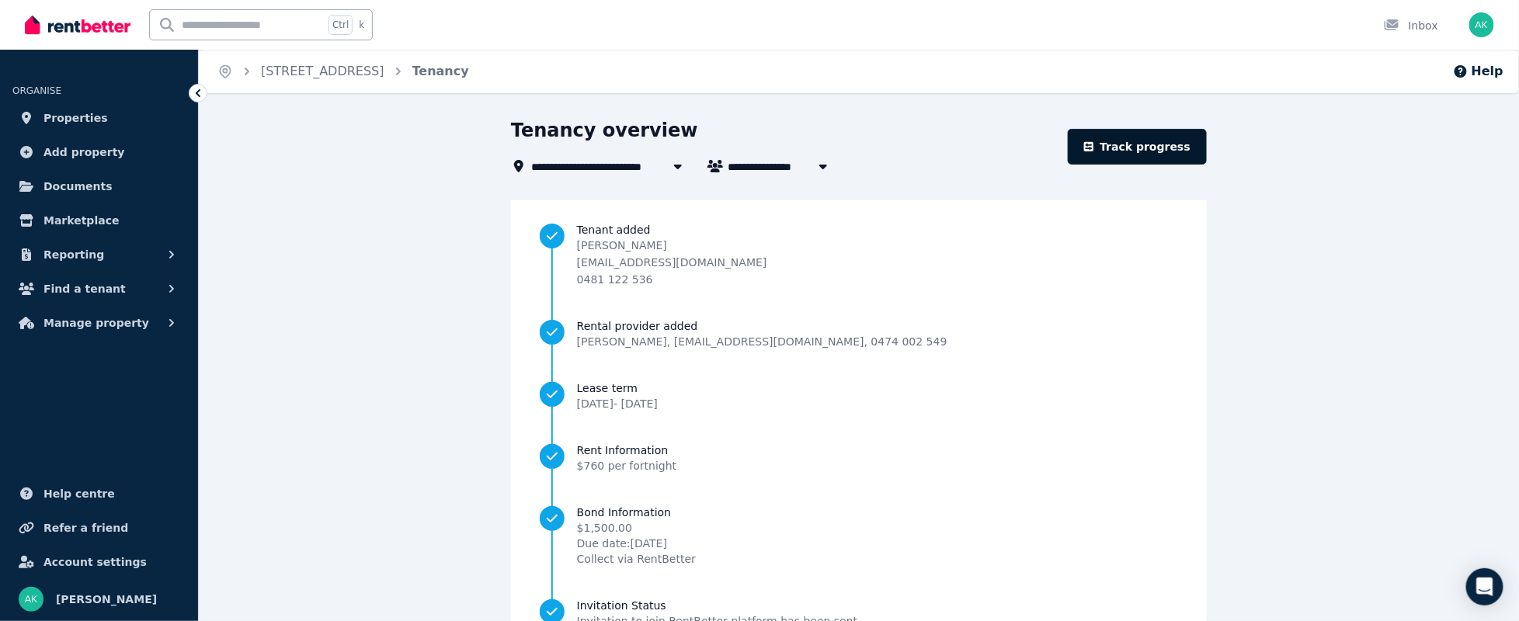
click at [1152, 147] on link "Track progress" at bounding box center [1137, 147] width 139 height 36
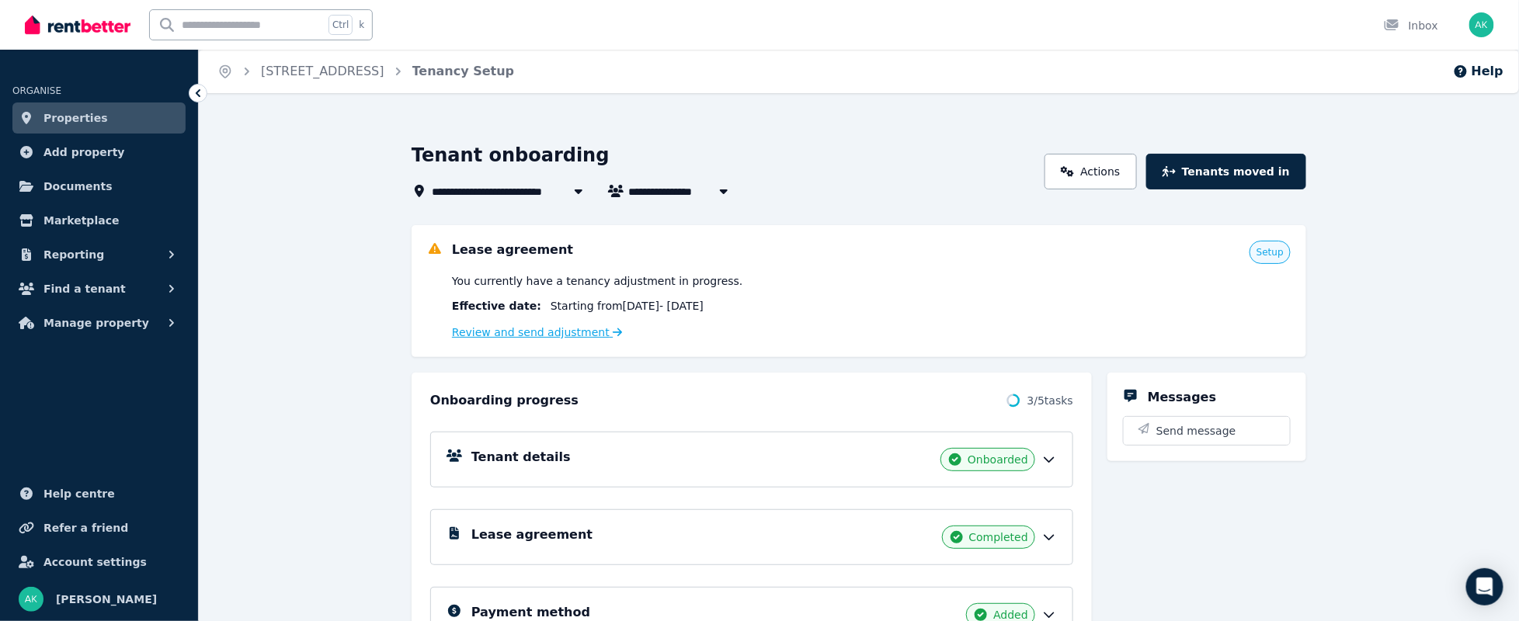
click at [555, 332] on link "Review and send adjustment" at bounding box center [537, 332] width 171 height 12
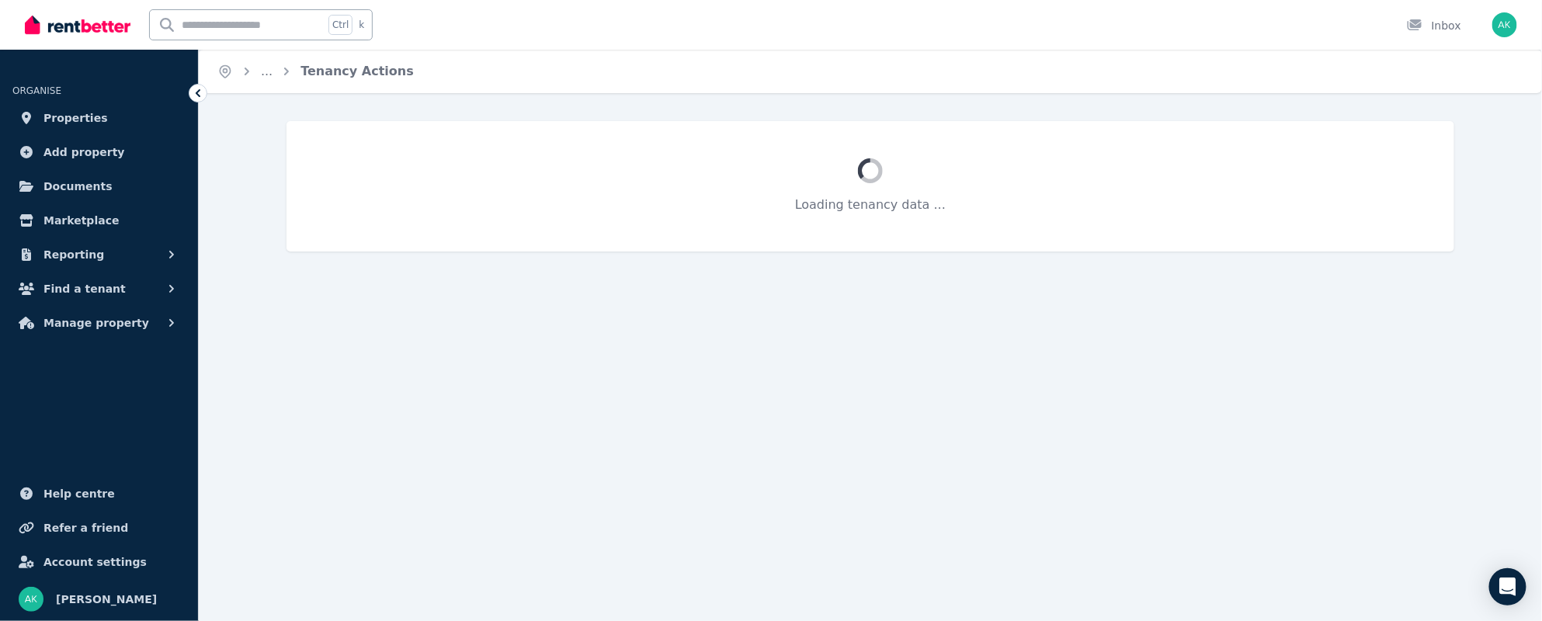
select select "**********"
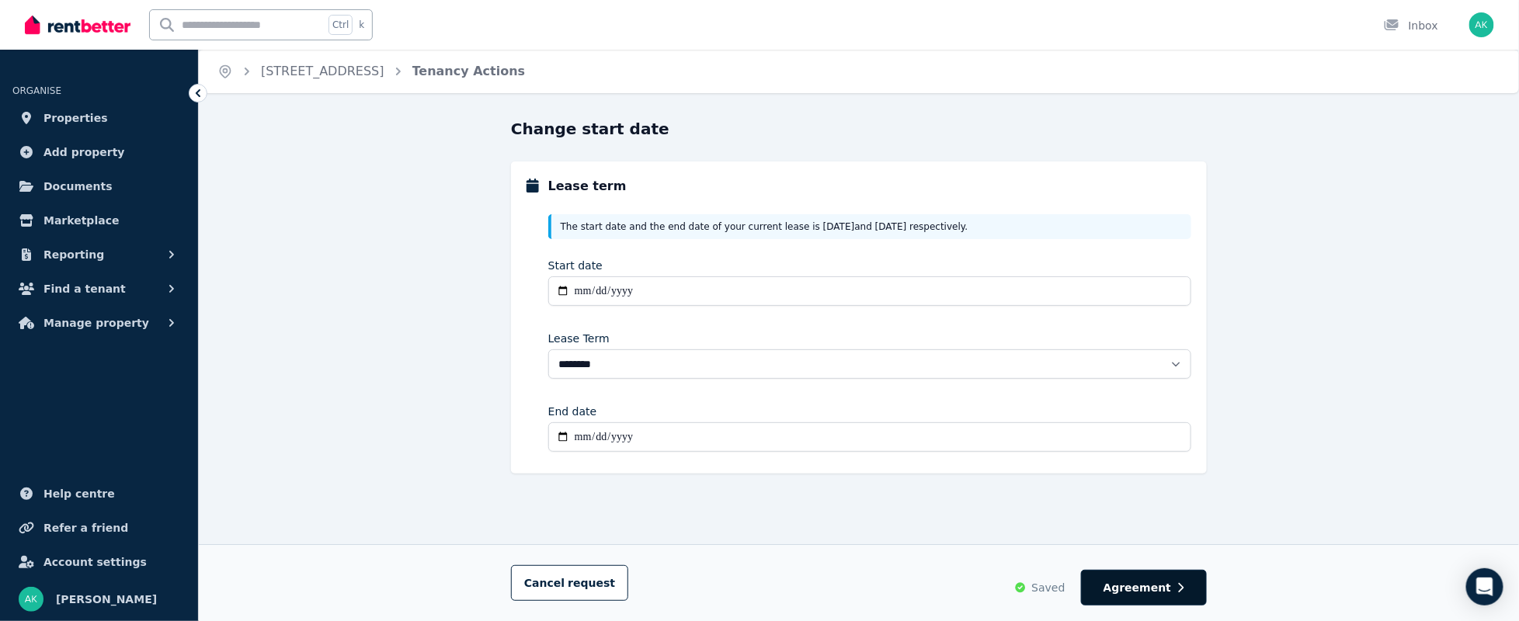
click at [1154, 593] on span "Agreement" at bounding box center [1137, 588] width 68 height 16
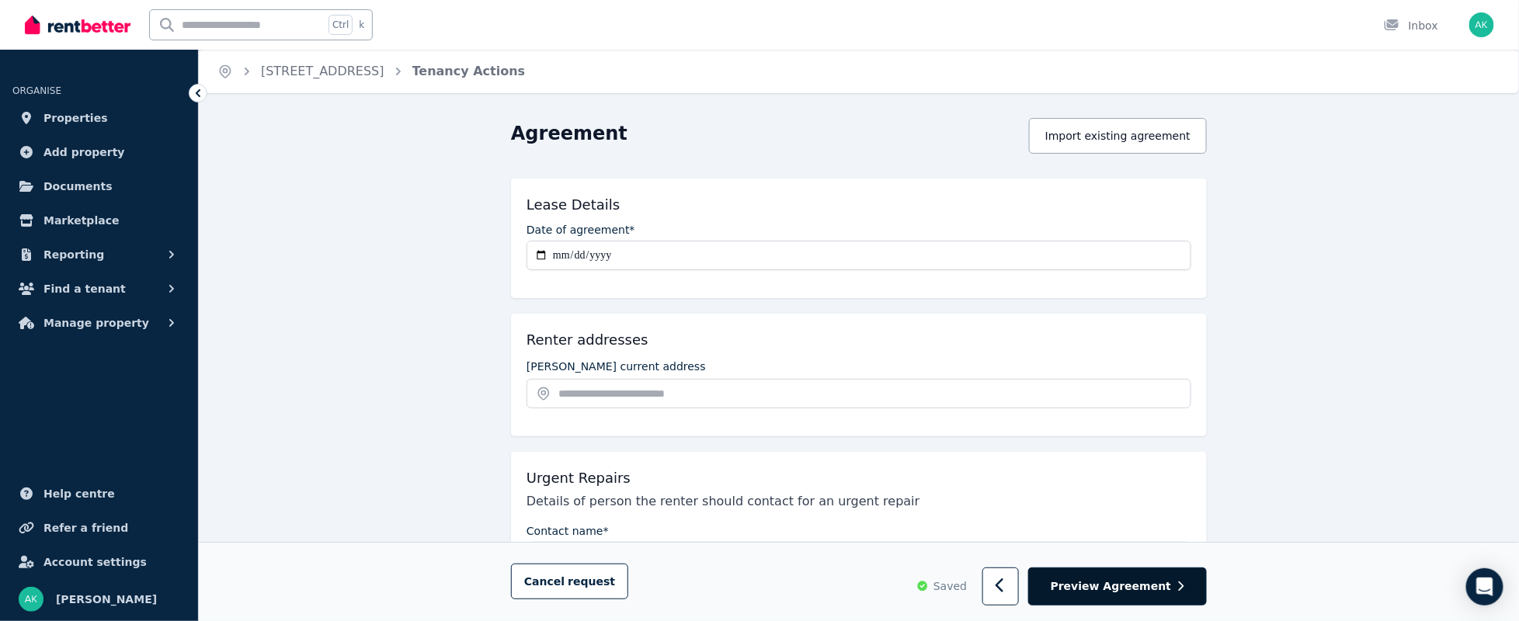
click at [1132, 582] on span "Preview Agreement" at bounding box center [1110, 587] width 120 height 16
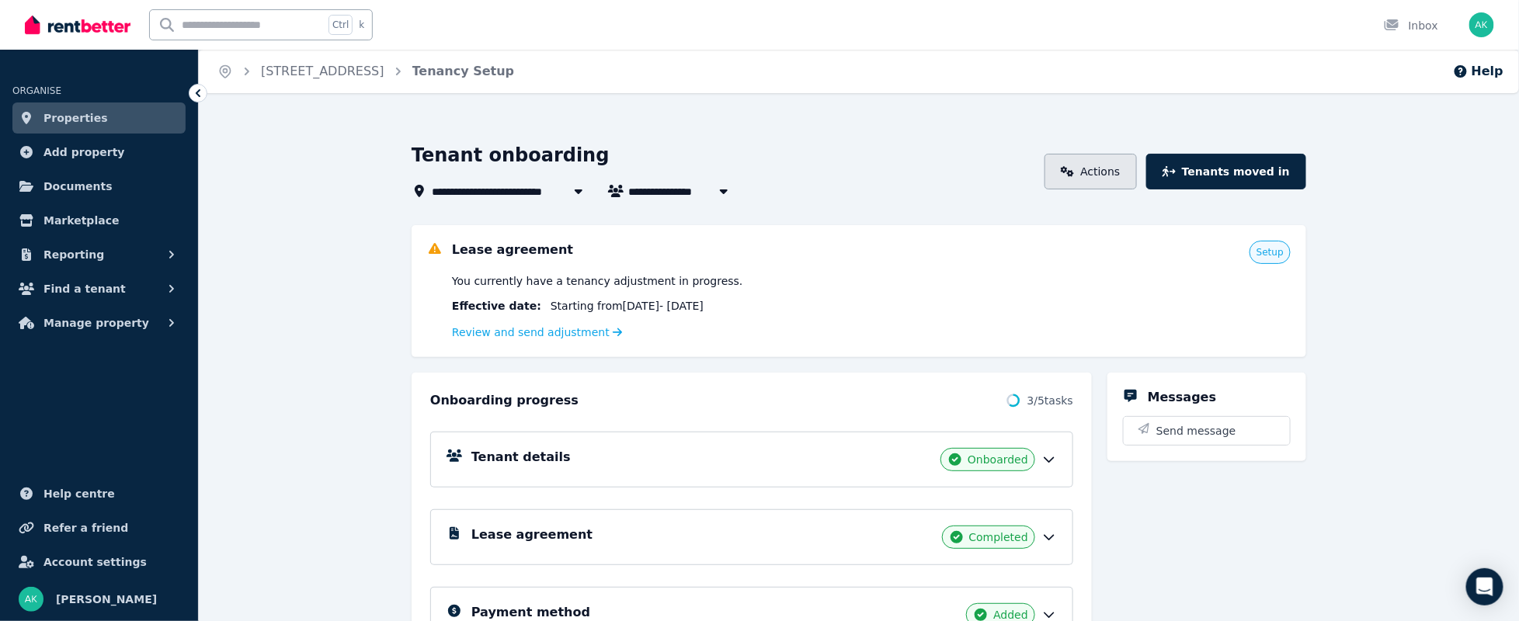
click at [1121, 171] on link "Actions" at bounding box center [1090, 172] width 92 height 36
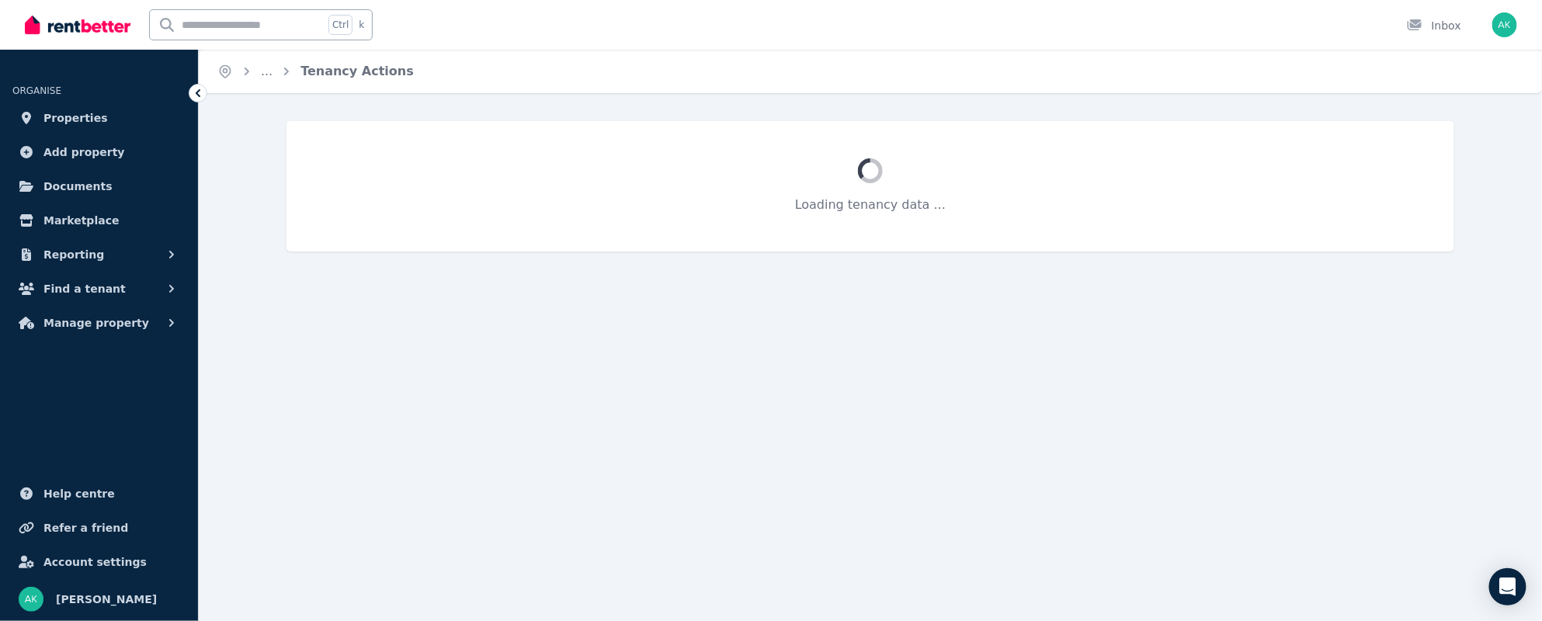
select select "**********"
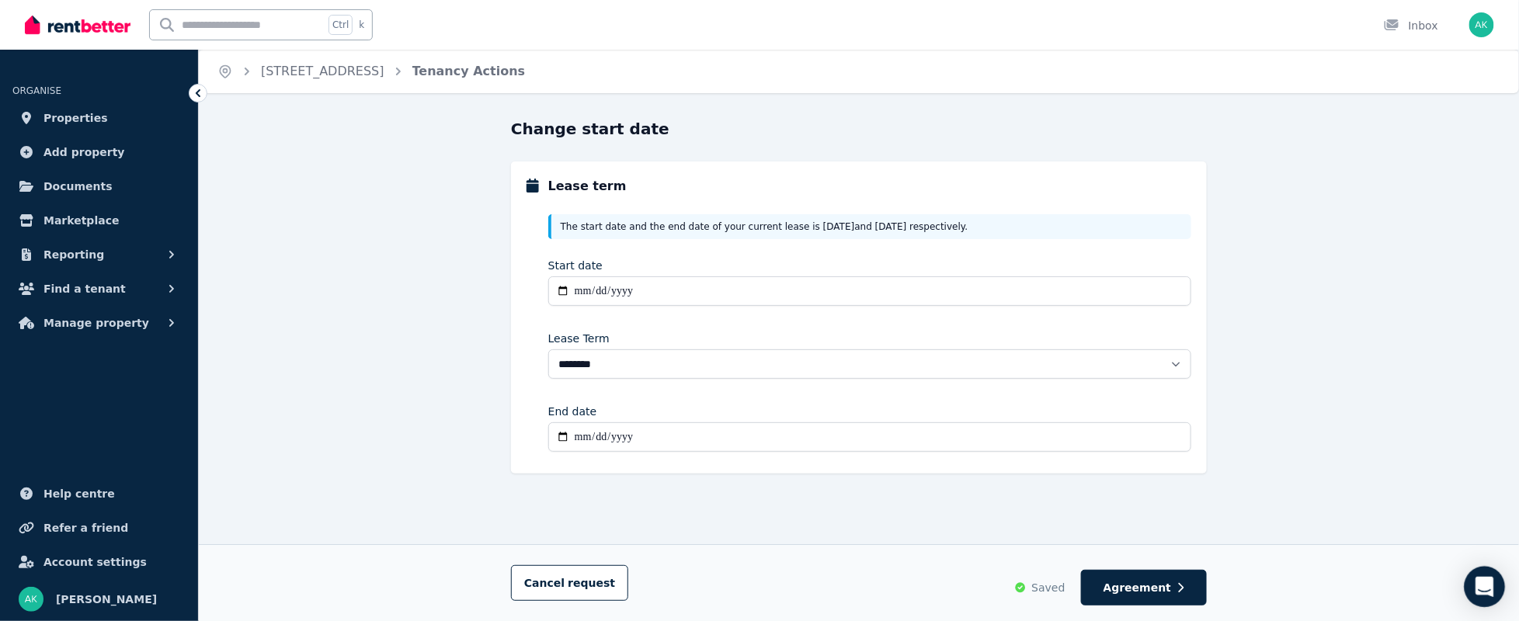
click at [1488, 584] on icon "Open Intercom Messenger" at bounding box center [1484, 587] width 18 height 20
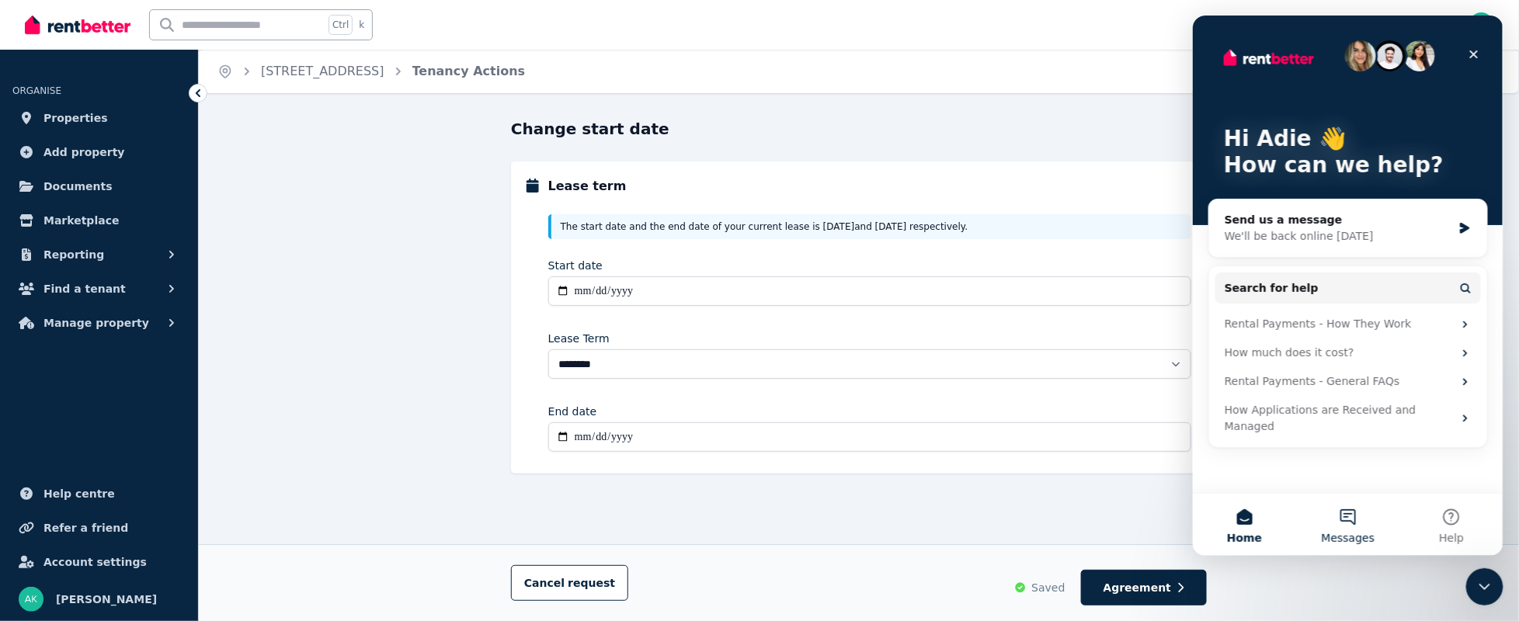
click at [1345, 517] on button "Messages" at bounding box center [1346, 525] width 103 height 62
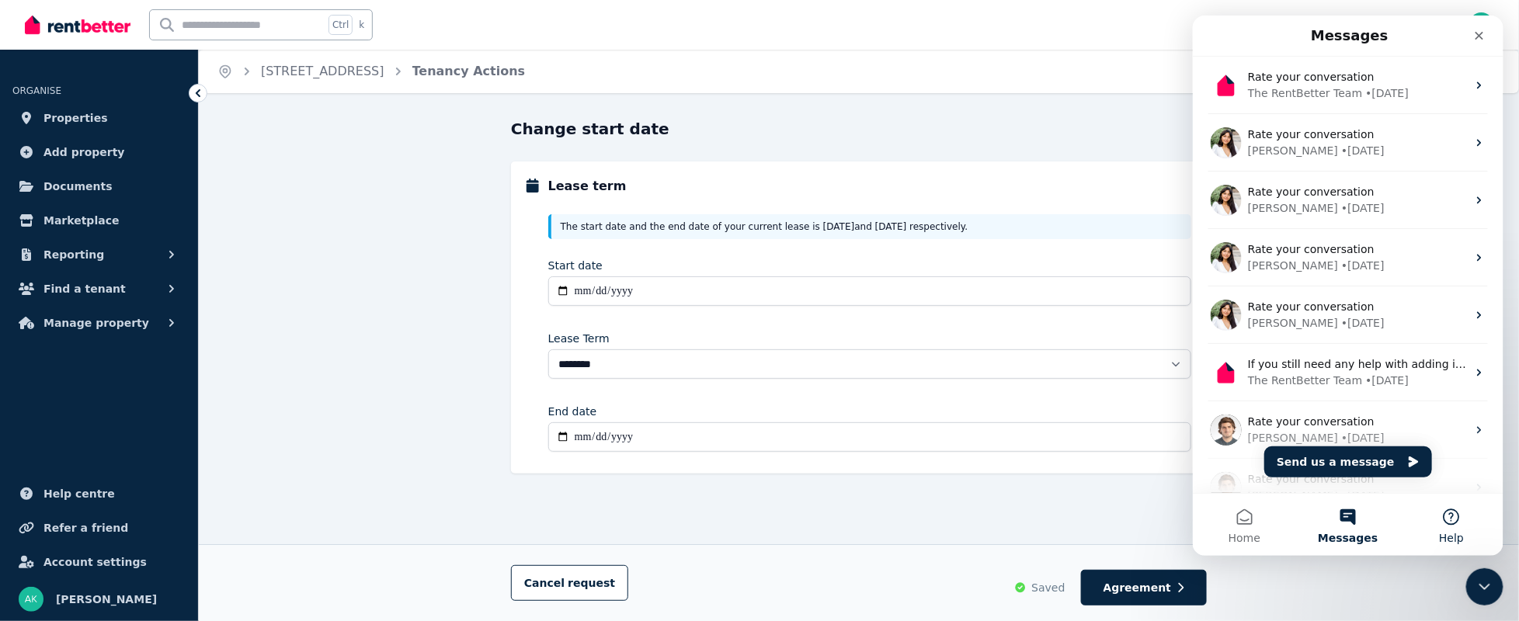
click at [1449, 518] on button "Help" at bounding box center [1450, 525] width 103 height 62
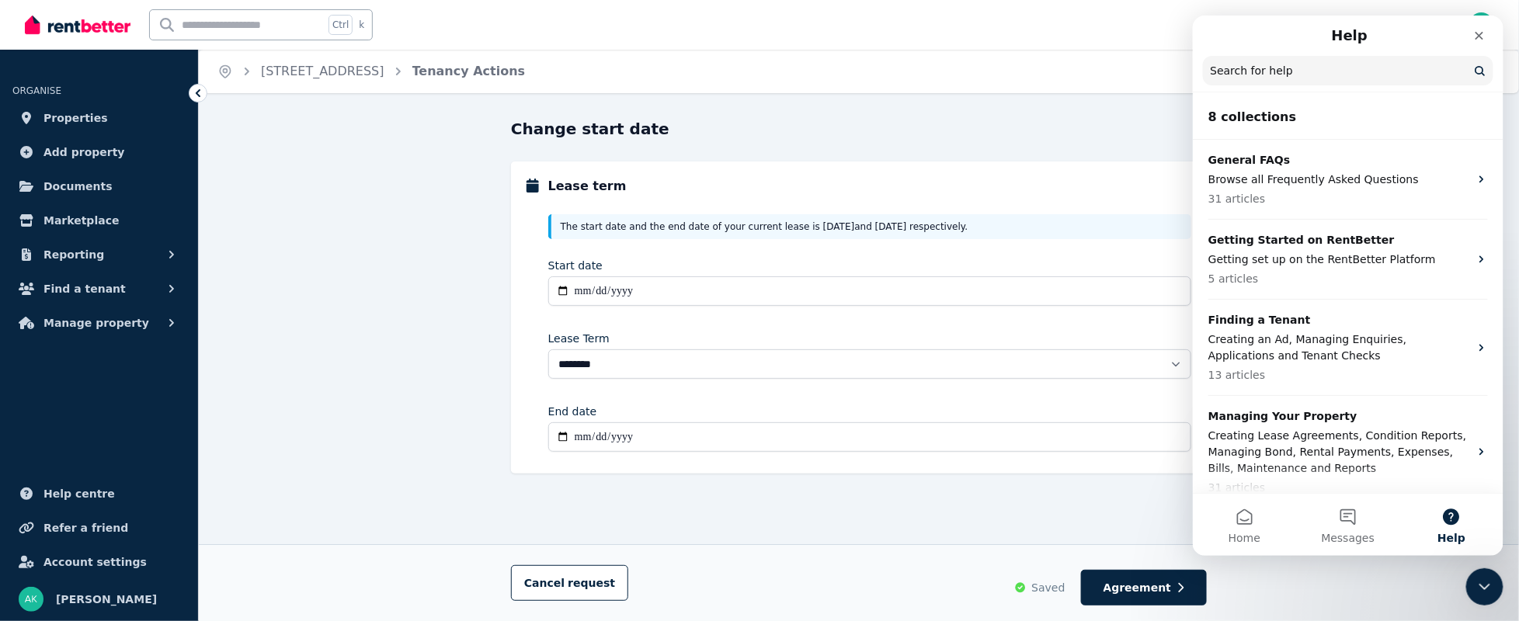
click at [1321, 79] on input "Search for help" at bounding box center [1347, 71] width 290 height 30
click at [1235, 517] on button "Home" at bounding box center [1243, 525] width 103 height 62
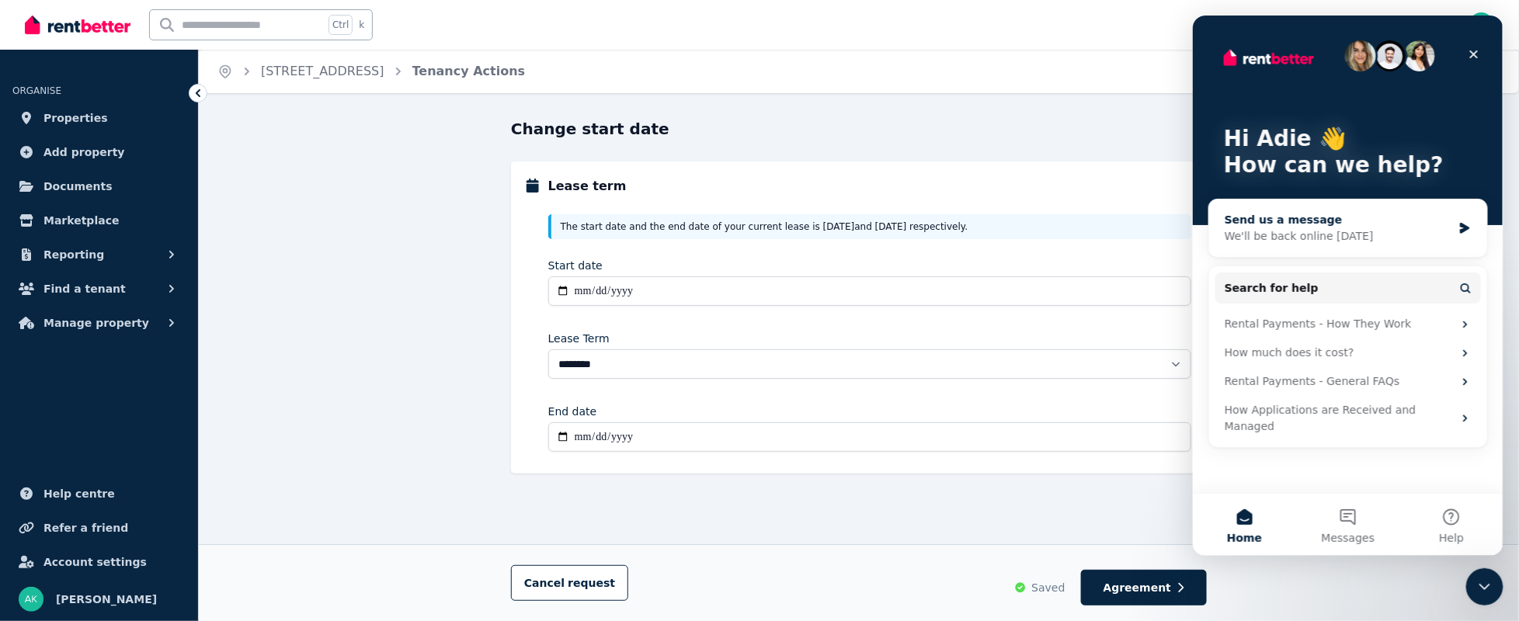
click at [1306, 220] on div "Send us a message" at bounding box center [1337, 220] width 227 height 16
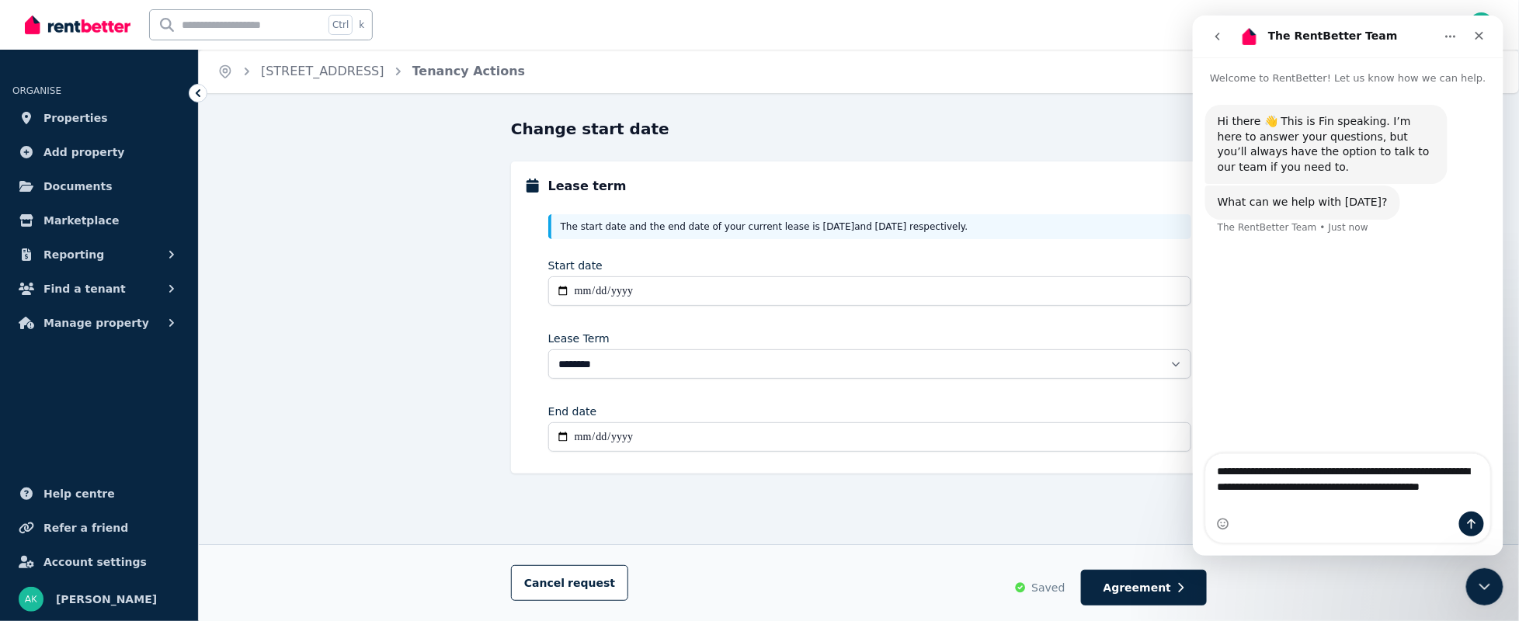
drag, startPoint x: 1286, startPoint y: 499, endPoint x: 1228, endPoint y: 502, distance: 58.3
click at [1228, 502] on textarea "**********" at bounding box center [1347, 482] width 284 height 57
type textarea "**********"
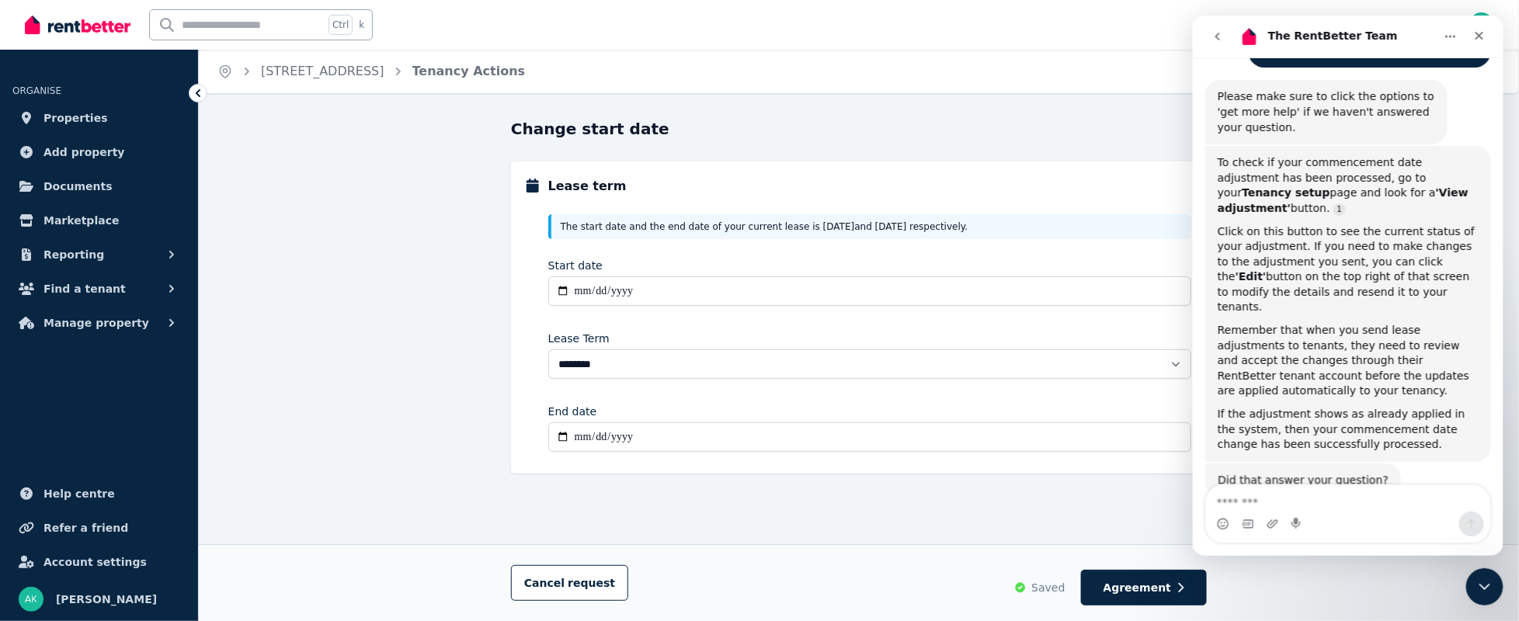
scroll to position [243, 0]
click at [304, 72] on link "[STREET_ADDRESS]" at bounding box center [322, 71] width 123 height 15
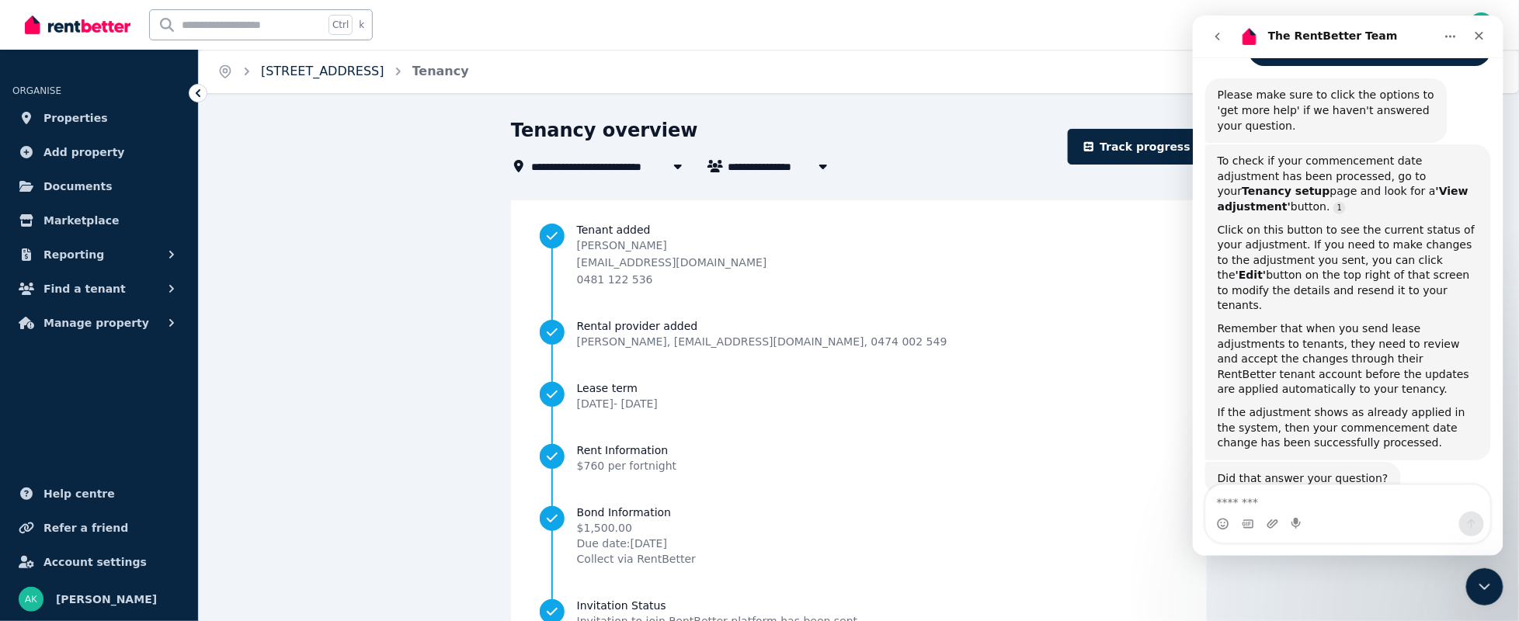
click at [343, 68] on link "[STREET_ADDRESS]" at bounding box center [322, 71] width 123 height 15
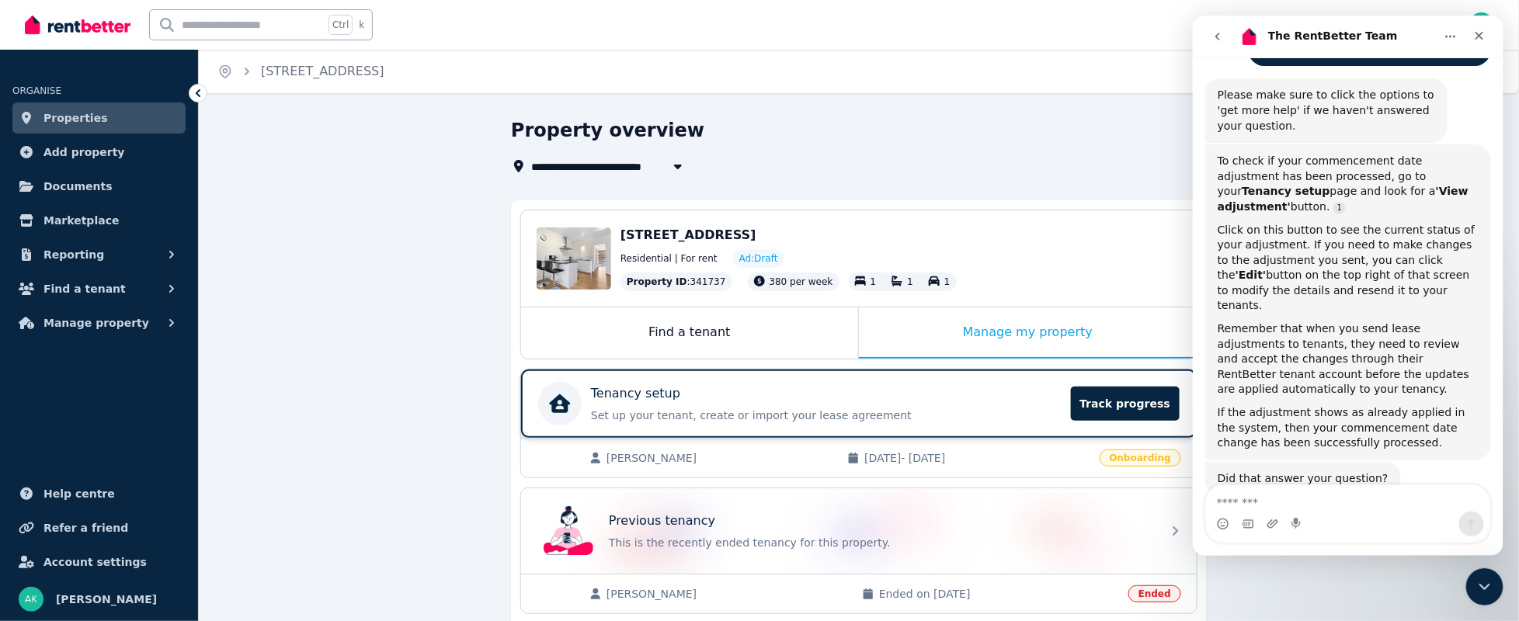
click at [643, 386] on p "Tenancy setup" at bounding box center [635, 393] width 89 height 19
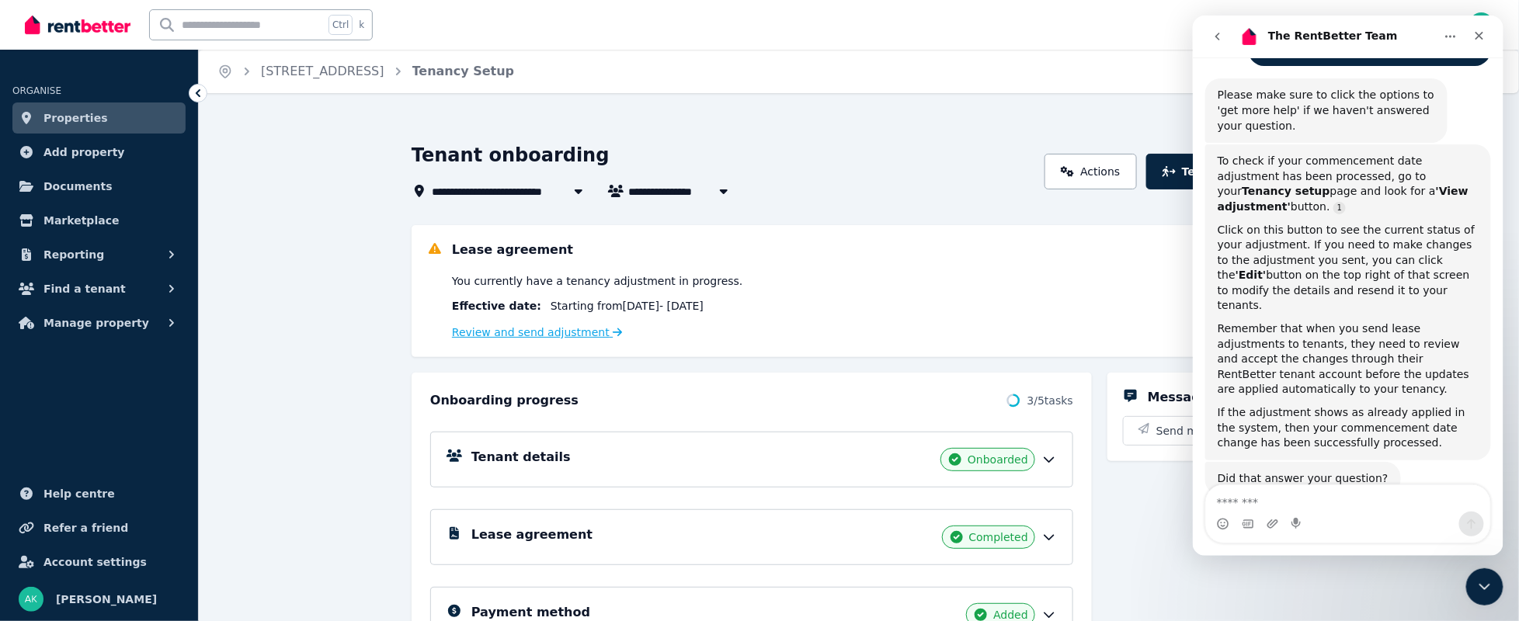
click at [568, 330] on link "Review and send adjustment" at bounding box center [537, 332] width 171 height 12
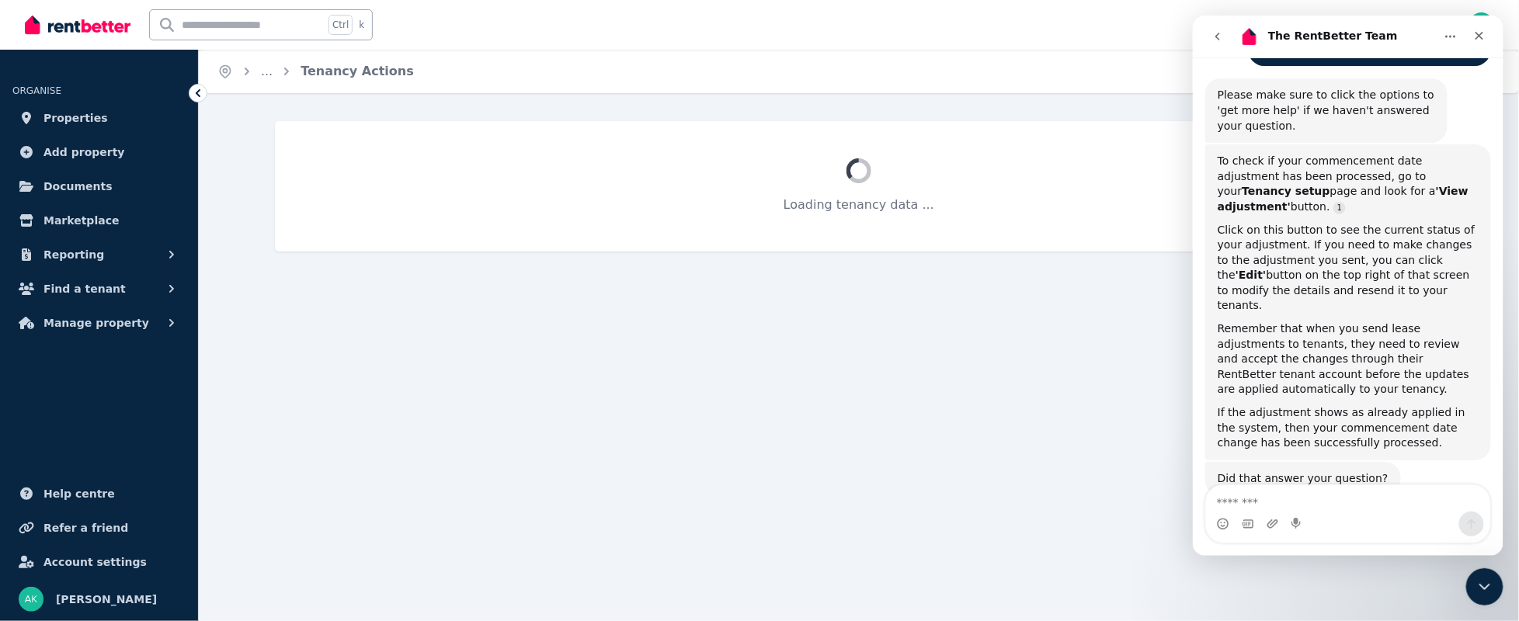
select select "**********"
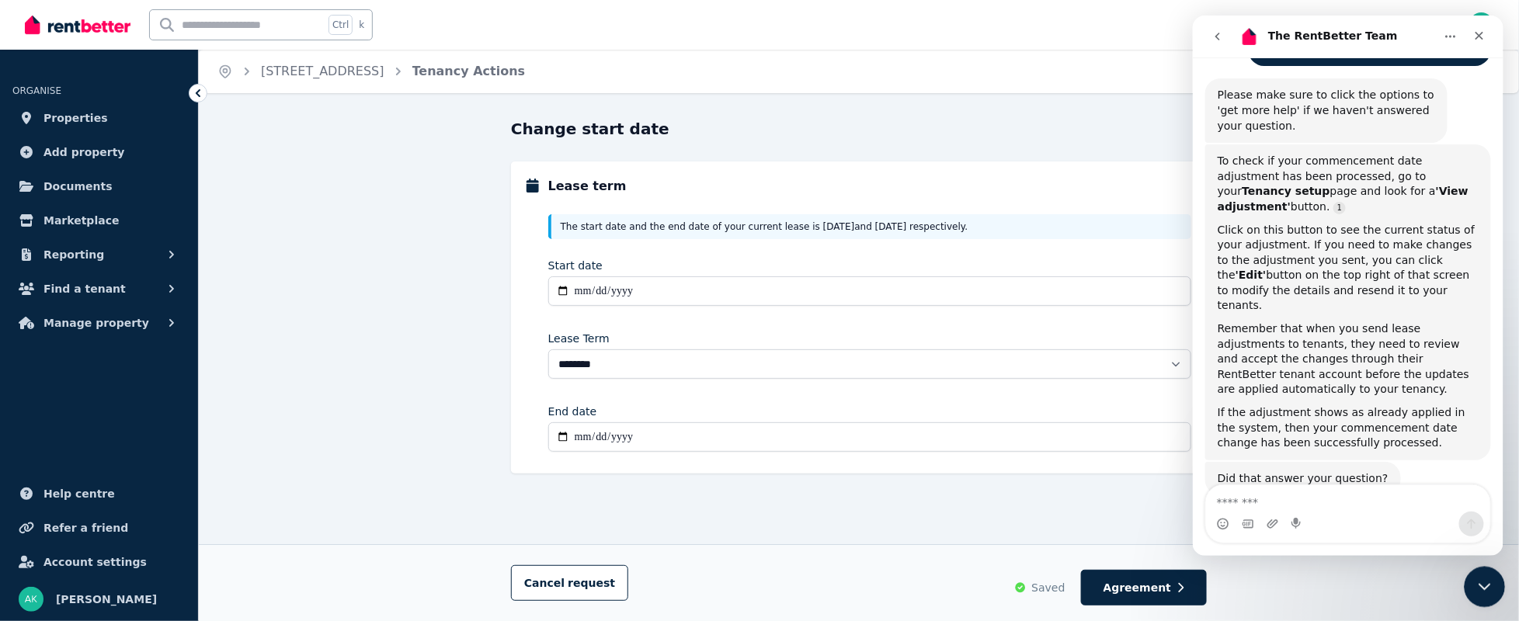
click at [1477, 579] on icon "Close Intercom Messenger" at bounding box center [1482, 584] width 19 height 19
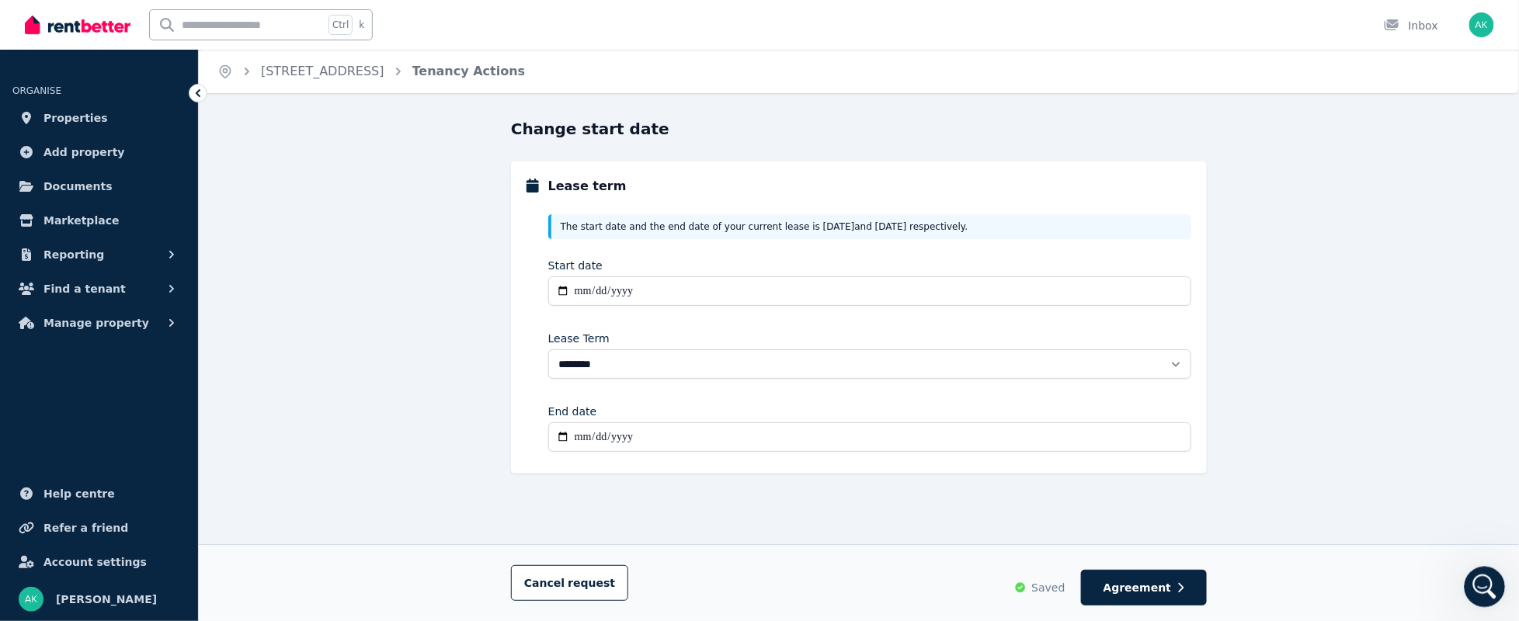
scroll to position [269, 0]
click at [1477, 579] on icon "Open Intercom Messenger" at bounding box center [1483, 585] width 26 height 26
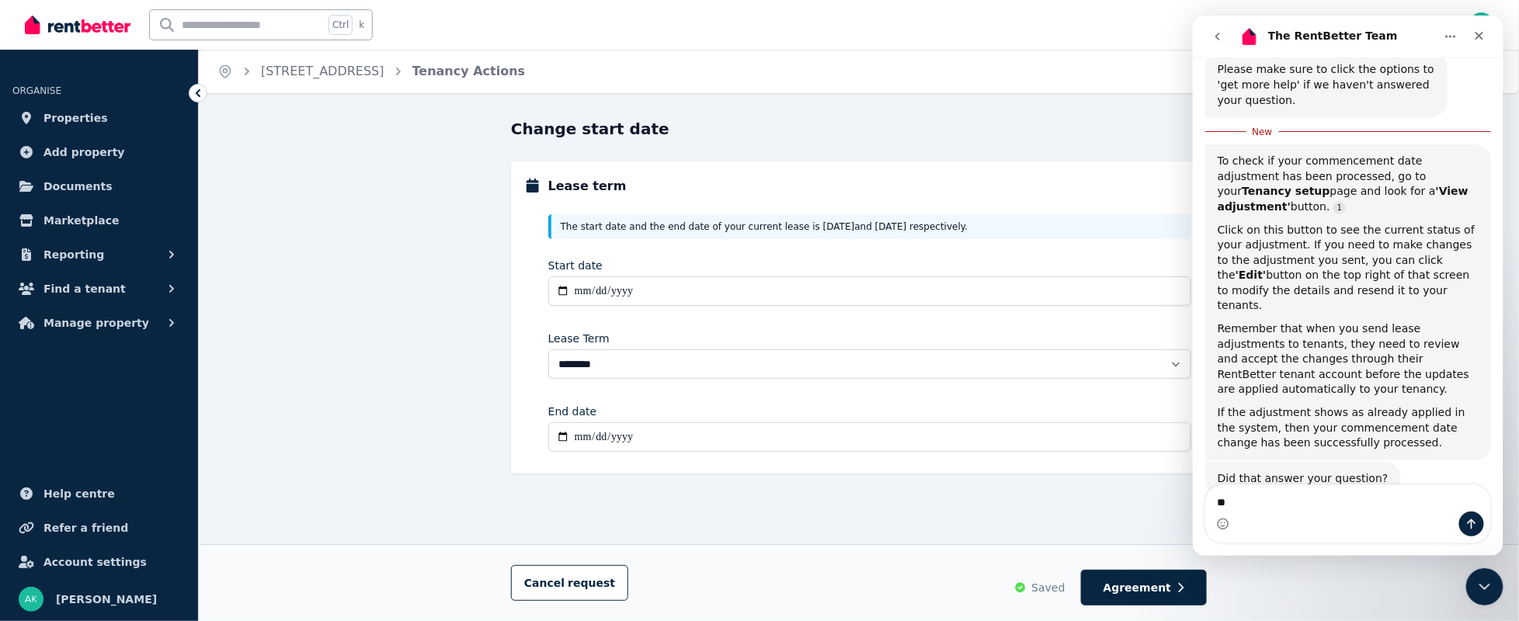
type textarea "*"
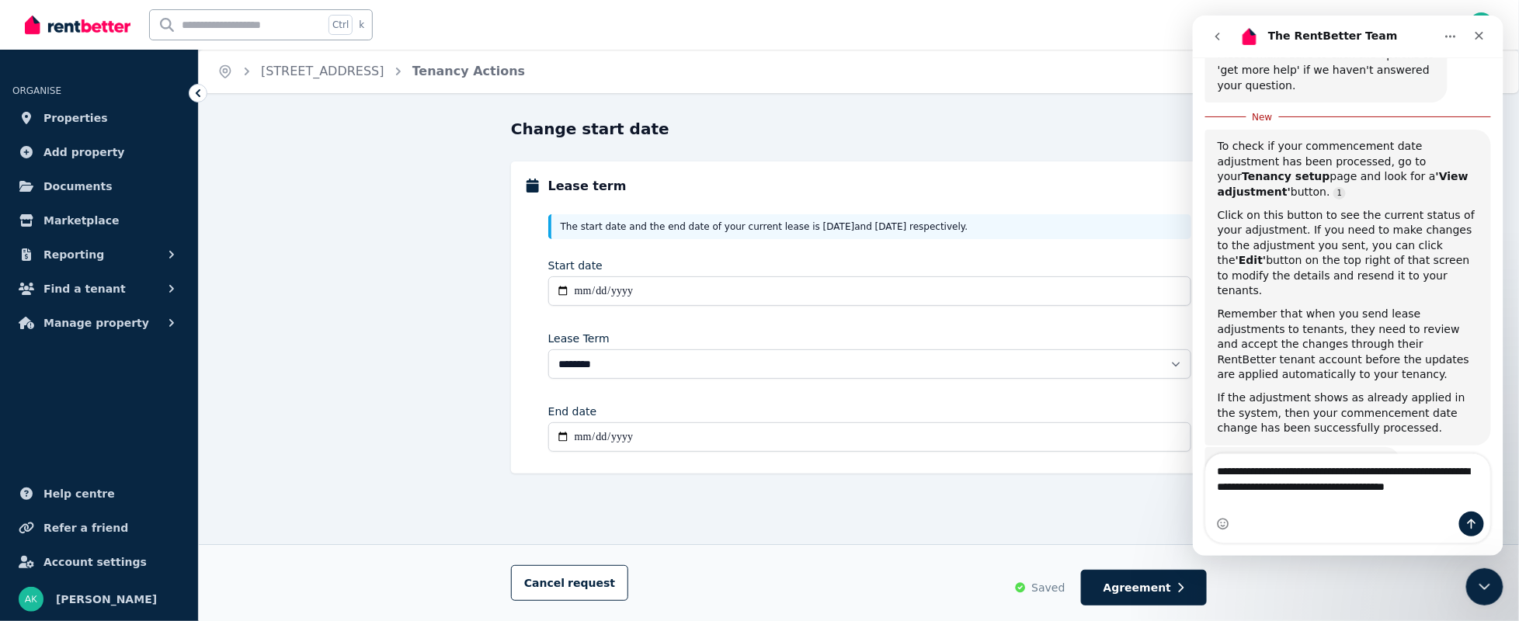
drag, startPoint x: 1373, startPoint y: 487, endPoint x: 1328, endPoint y: 489, distance: 45.1
click at [1328, 489] on textarea "**********" at bounding box center [1347, 475] width 284 height 42
drag, startPoint x: 1262, startPoint y: 519, endPoint x: 1447, endPoint y: 498, distance: 186.0
click at [1282, 518] on div "Intercom messenger" at bounding box center [1347, 524] width 284 height 25
drag, startPoint x: 1474, startPoint y: 500, endPoint x: 1495, endPoint y: 500, distance: 21.0
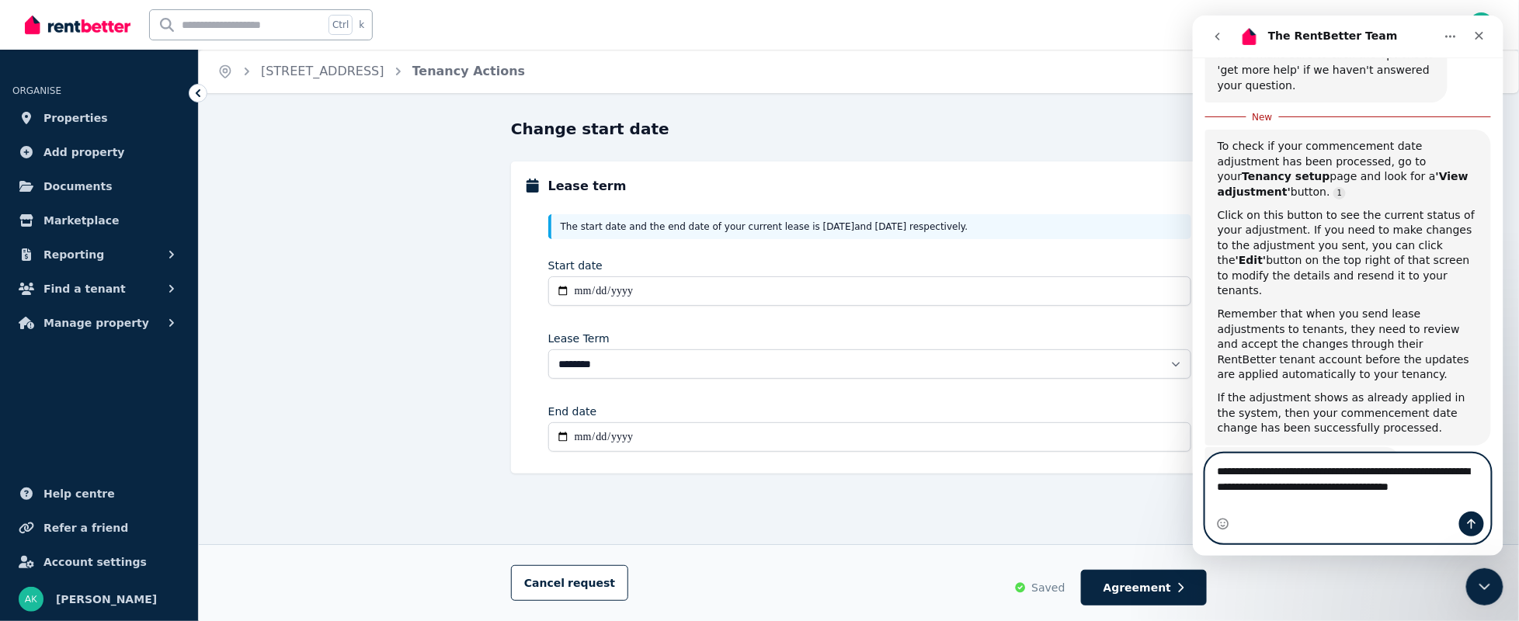
click at [1475, 496] on textarea "**********" at bounding box center [1347, 475] width 284 height 42
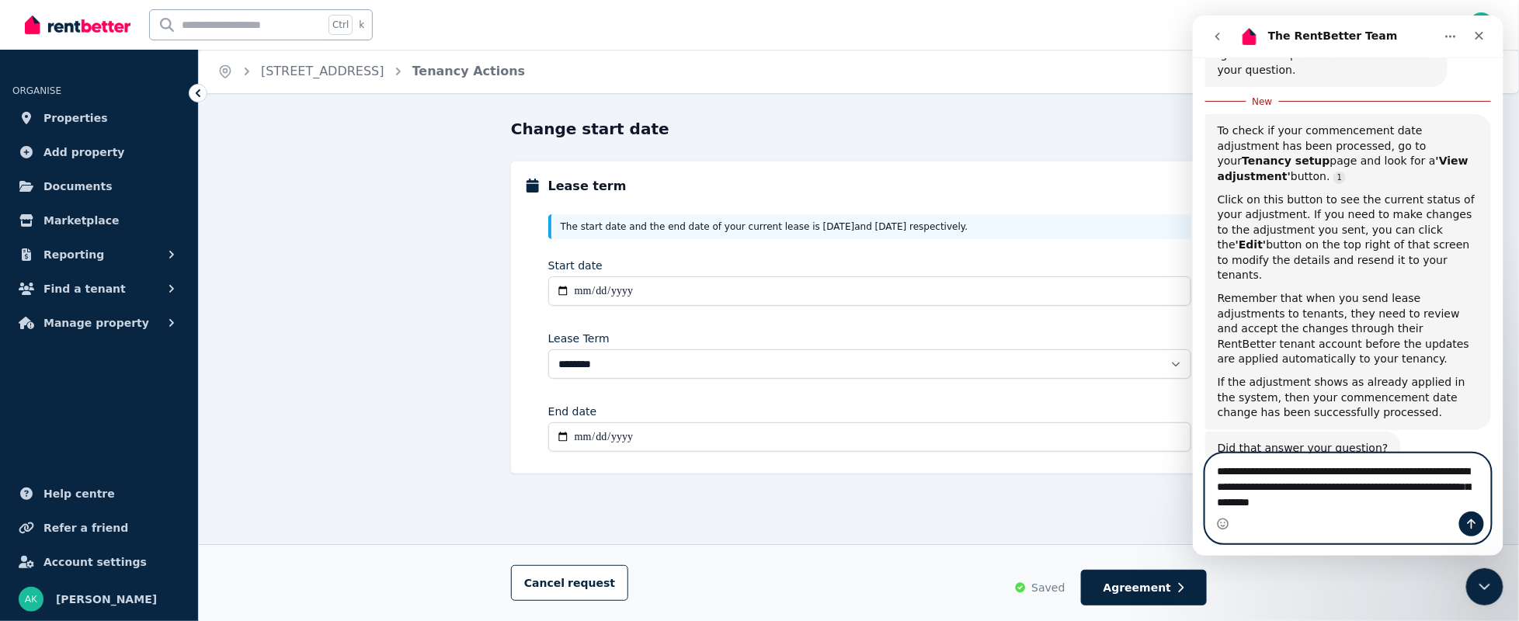
type textarea "**********"
click at [1475, 519] on icon "Send a message…" at bounding box center [1470, 524] width 12 height 12
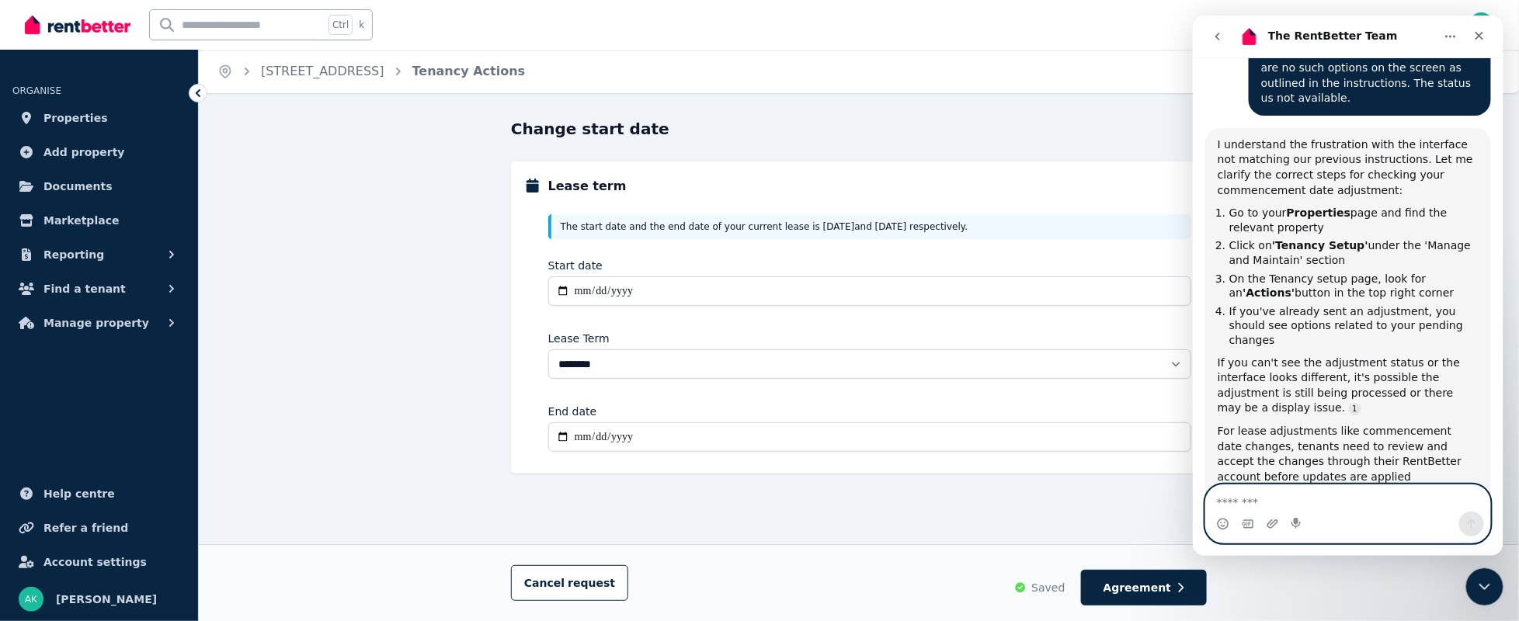
scroll to position [2, 0]
click at [309, 68] on link "[STREET_ADDRESS]" at bounding box center [322, 71] width 123 height 15
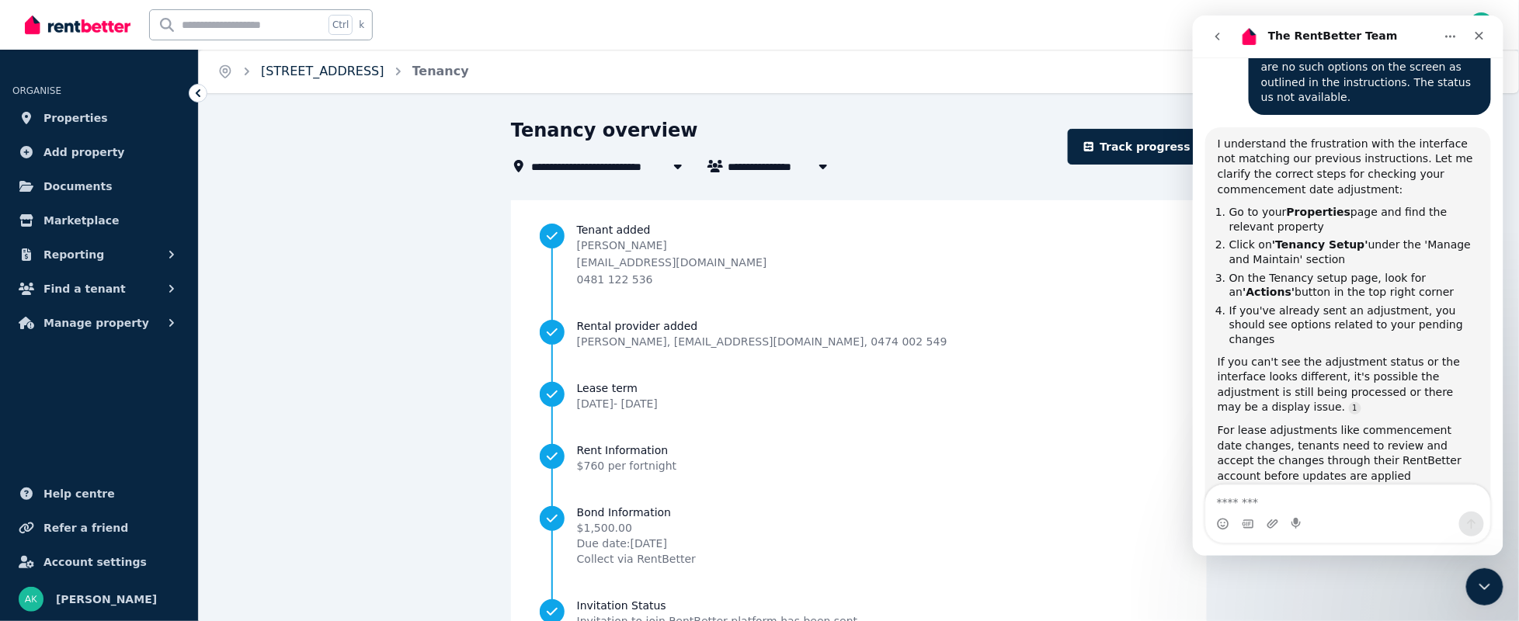
click at [347, 67] on link "[STREET_ADDRESS]" at bounding box center [322, 71] width 123 height 15
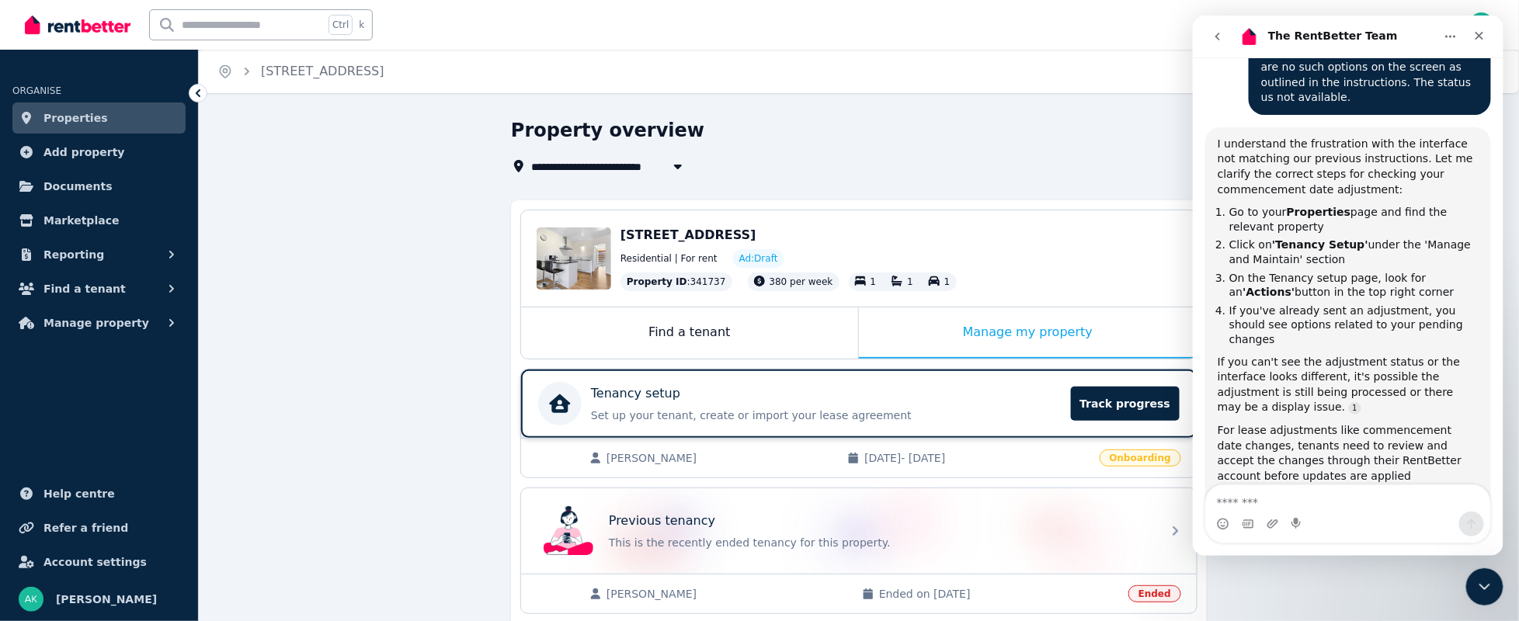
click at [644, 398] on p "Tenancy setup" at bounding box center [635, 393] width 89 height 19
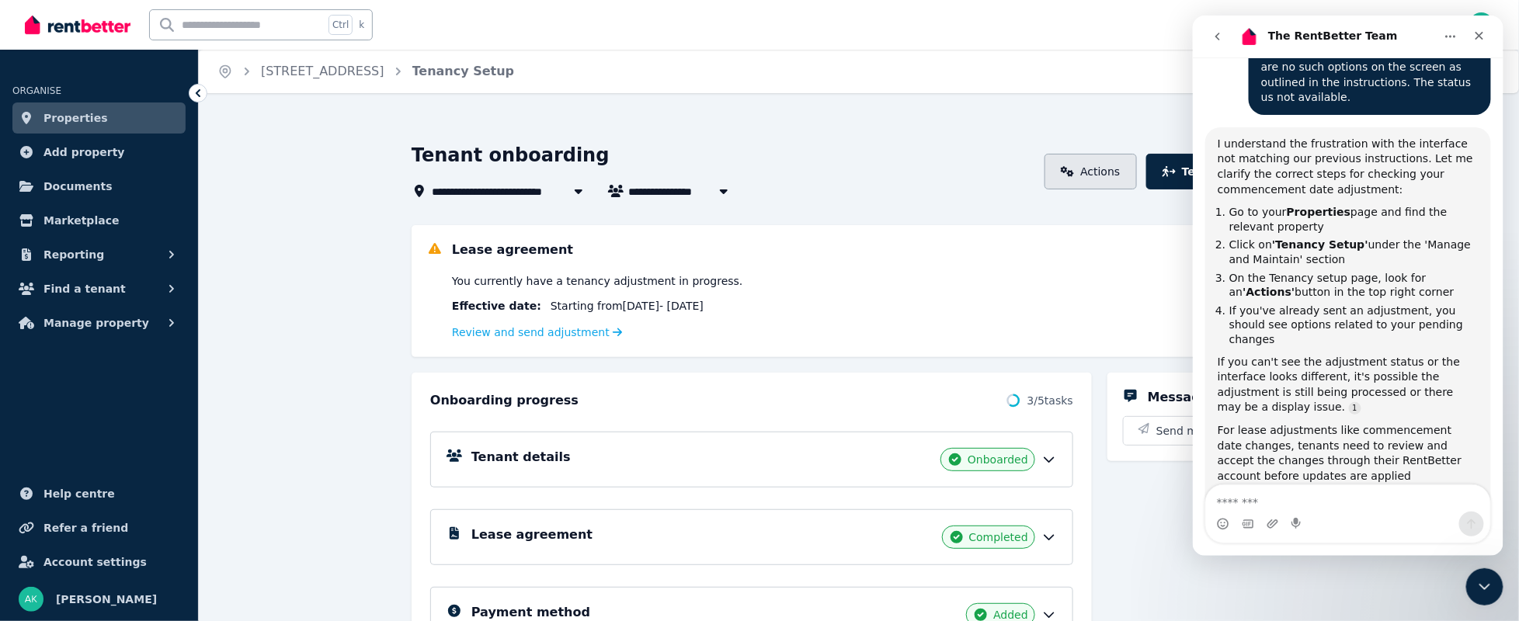
click at [1124, 169] on link "Actions" at bounding box center [1090, 172] width 92 height 36
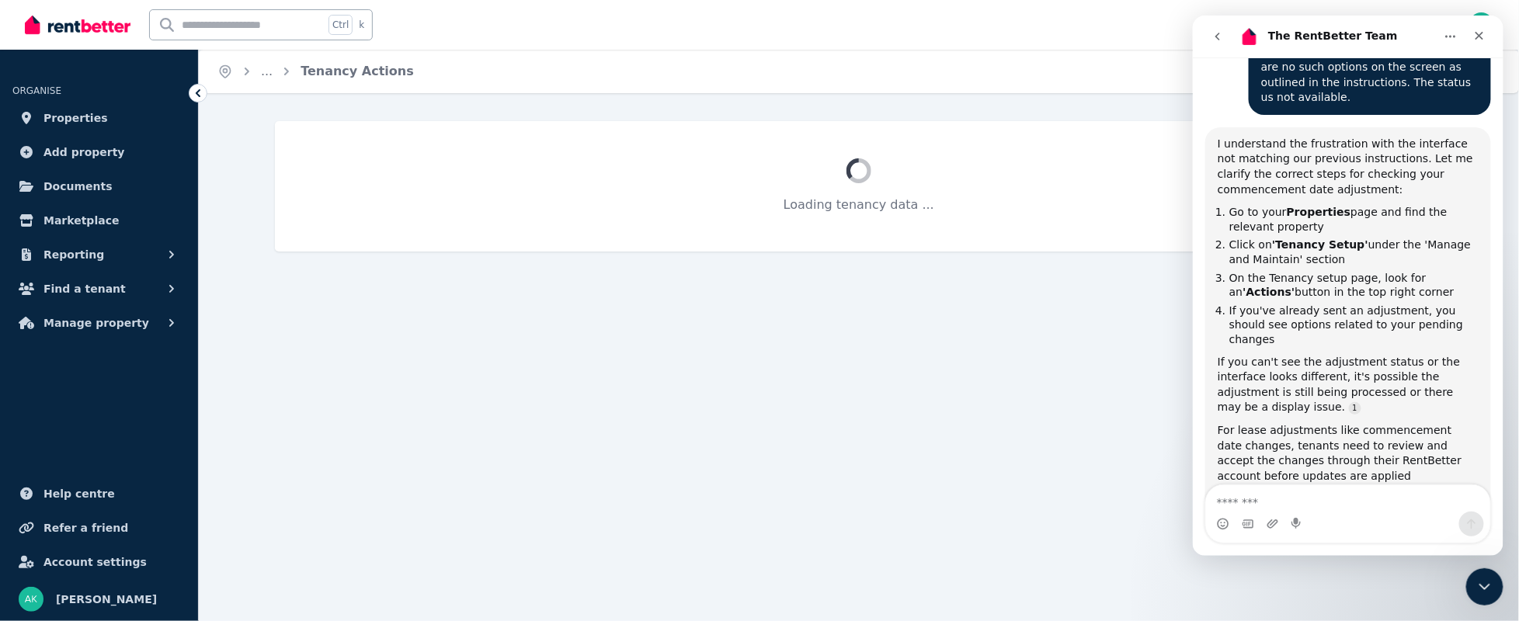
select select "**********"
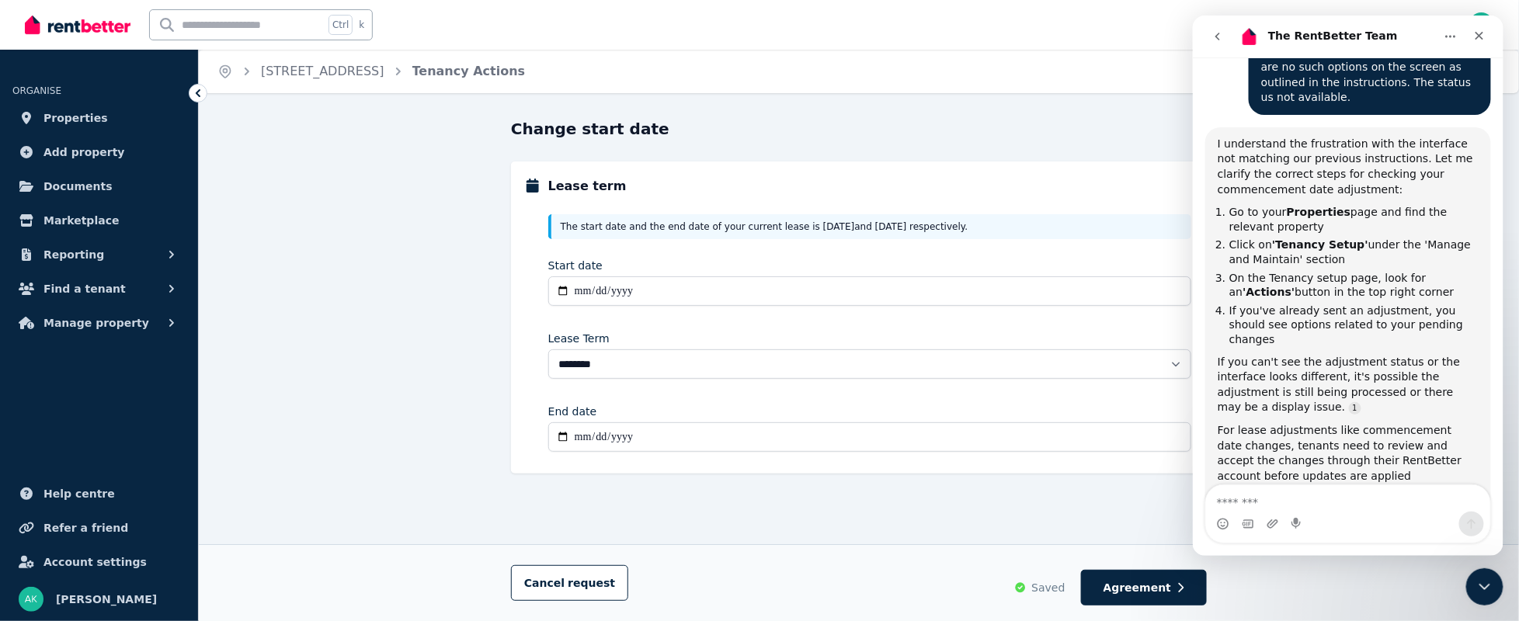
click at [1215, 32] on icon "go back" at bounding box center [1216, 36] width 12 height 12
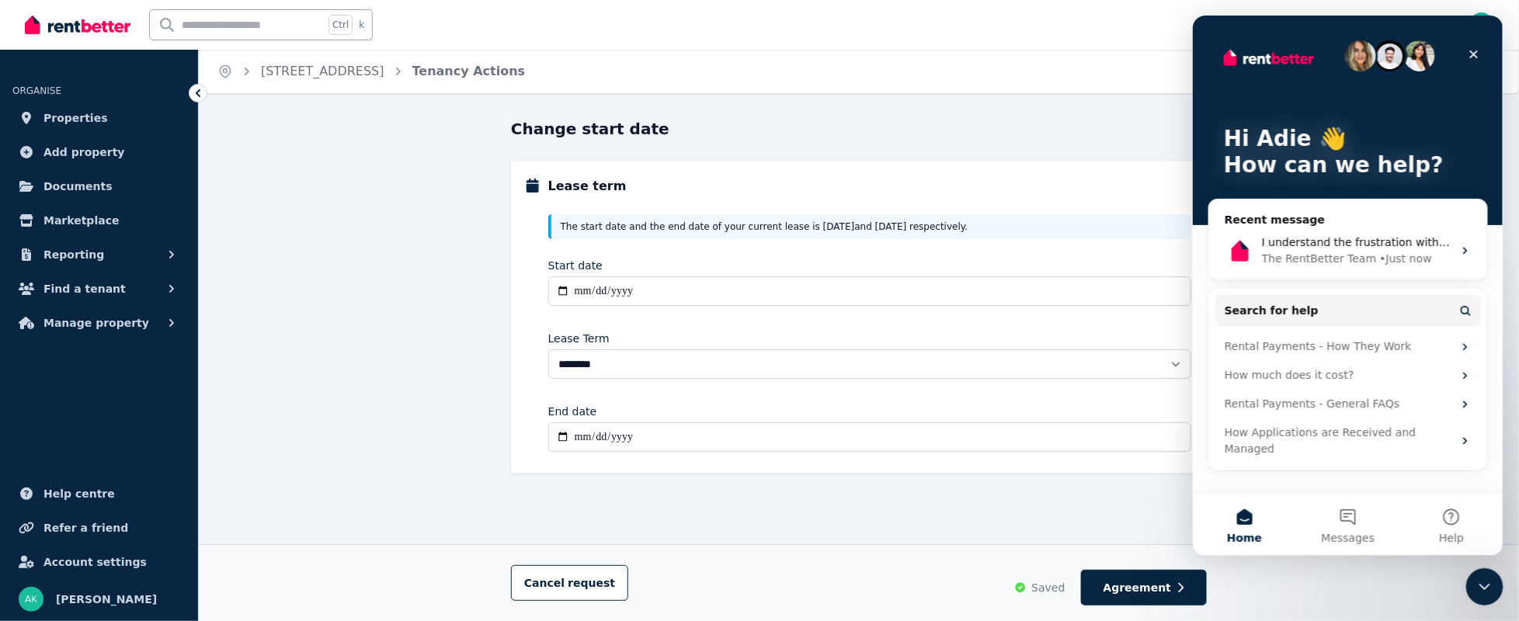
scroll to position [654, 0]
click at [1474, 52] on icon "Close" at bounding box center [1473, 54] width 9 height 9
